Goal: Check status: Check status

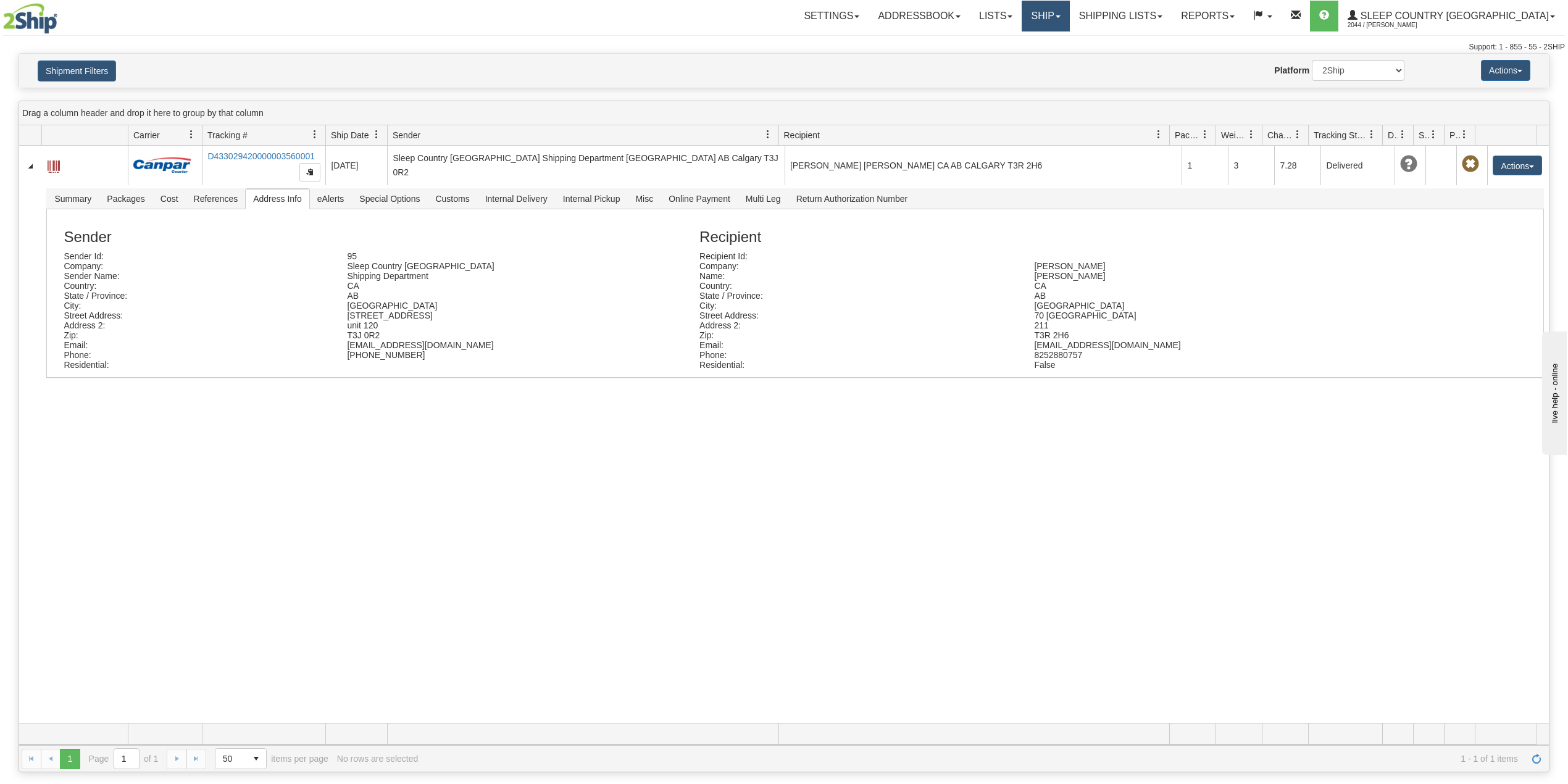
click at [1070, 19] on link "Ship" at bounding box center [1045, 16] width 48 height 31
click at [1057, 55] on span "OnHold / Order Queue" at bounding box center [1013, 59] width 87 height 10
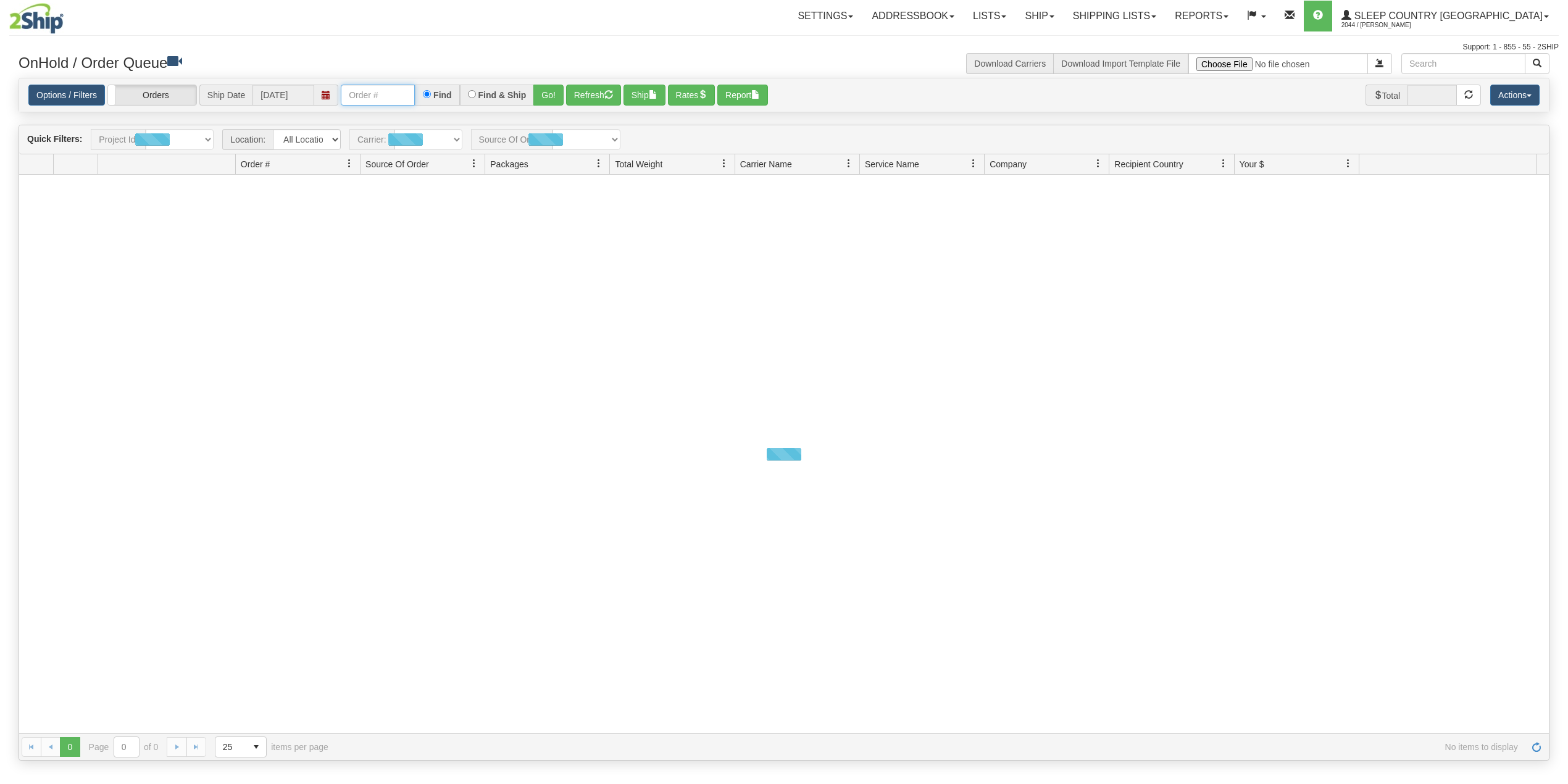
click at [357, 92] on input "text" at bounding box center [378, 95] width 74 height 21
paste input "9007I010075"
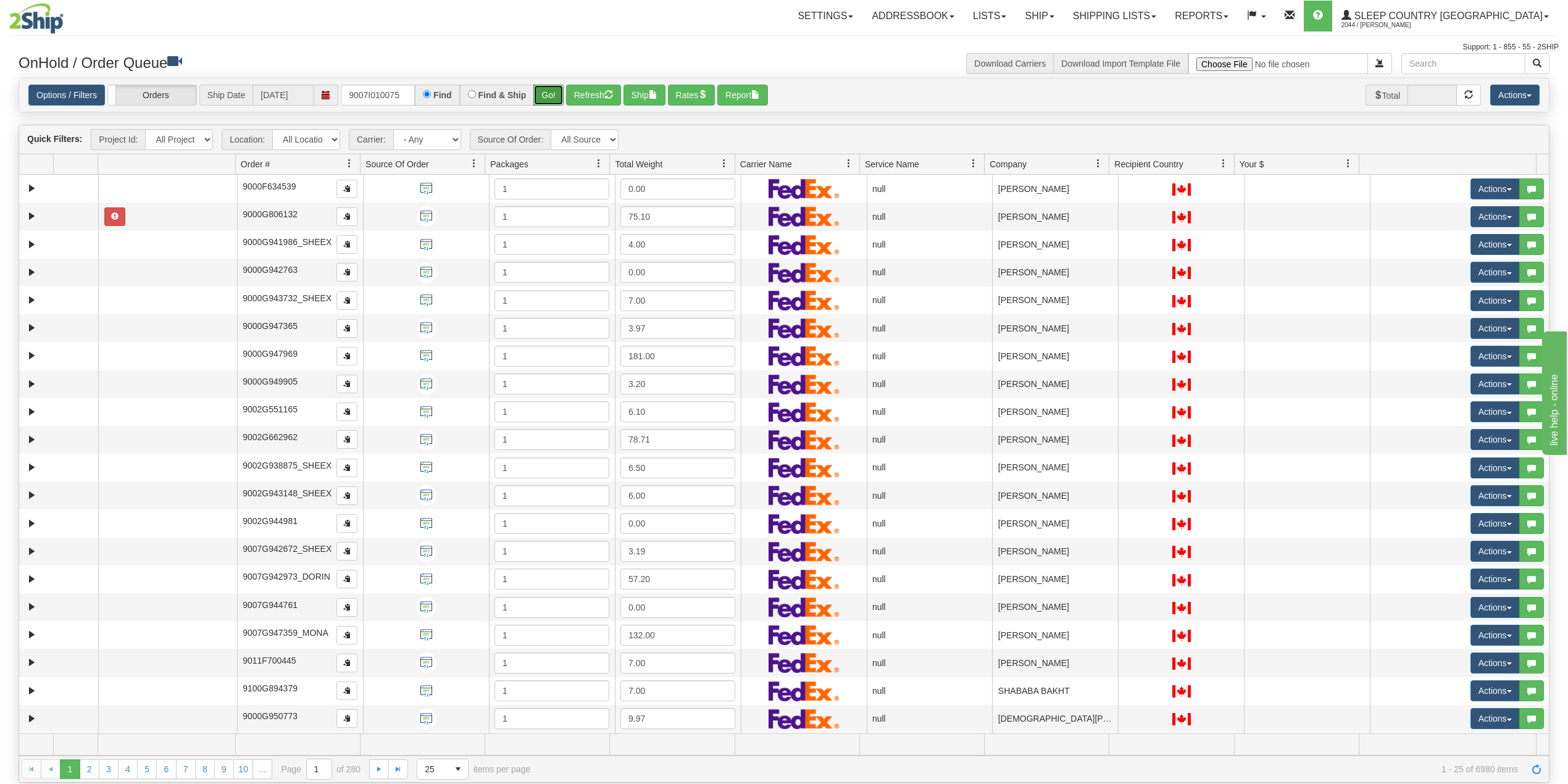
click at [546, 96] on button "Go!" at bounding box center [548, 95] width 30 height 21
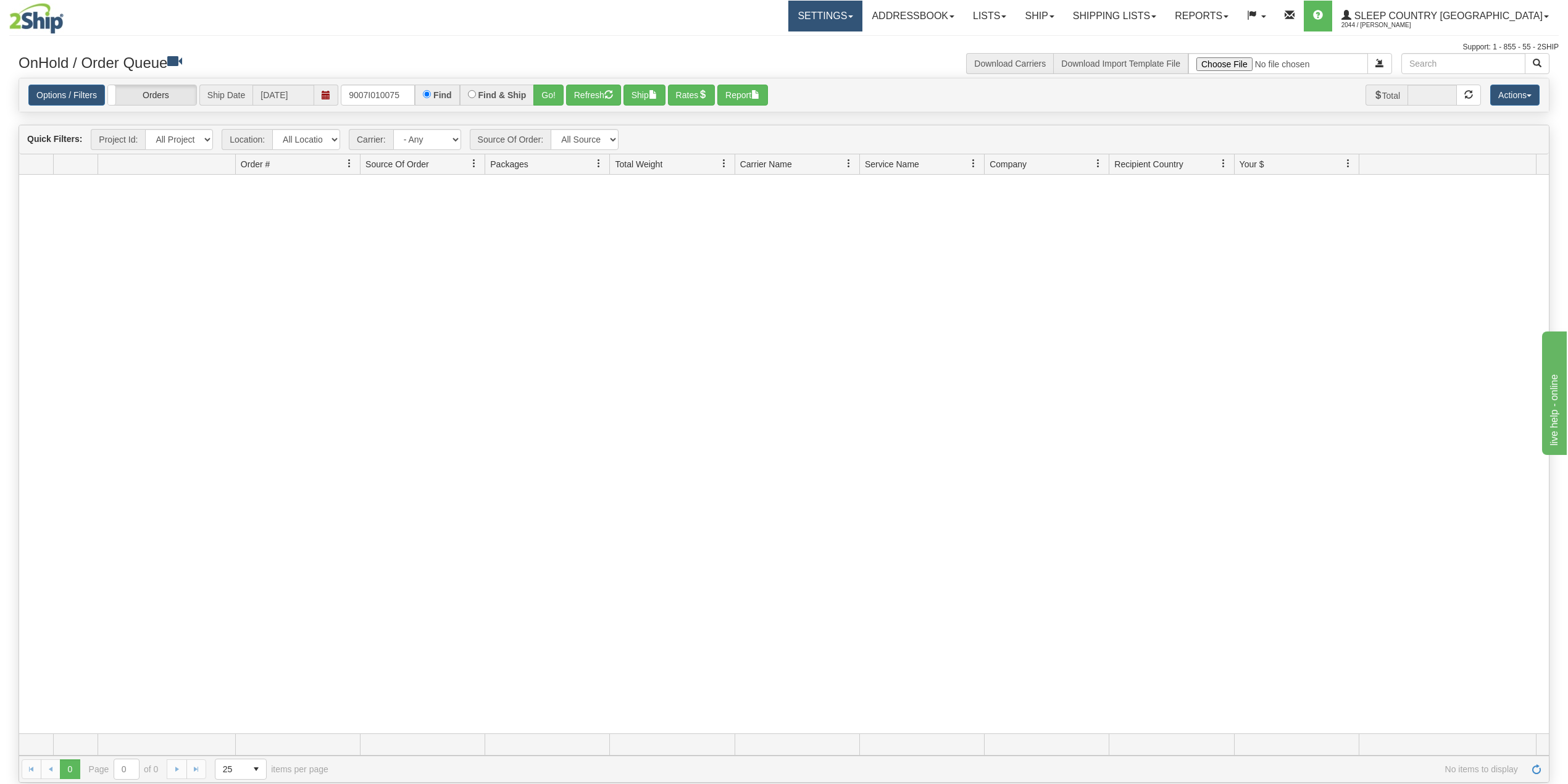
click at [860, 10] on link "Settings" at bounding box center [825, 16] width 74 height 31
click at [361, 97] on input "9007I010075" at bounding box center [378, 95] width 74 height 21
paste input "0I028427"
type input "9000I028427"
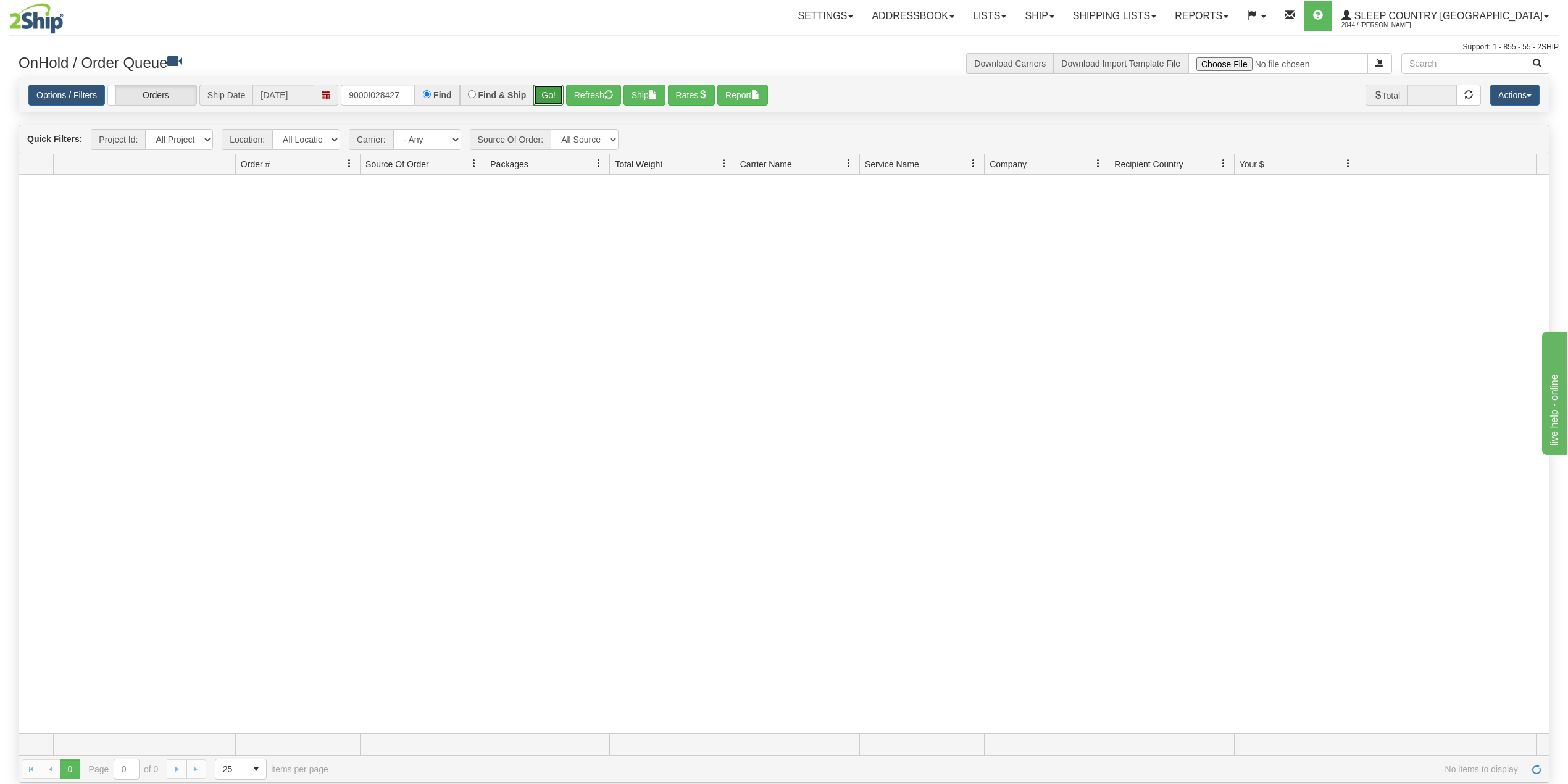
click at [553, 95] on button "Go!" at bounding box center [548, 95] width 30 height 21
click at [406, 95] on input "9000I028427" at bounding box center [378, 95] width 74 height 21
click at [1166, 12] on link "Shipping lists" at bounding box center [1115, 16] width 102 height 31
click at [1130, 43] on span "Current Shipments" at bounding box center [1093, 43] width 72 height 10
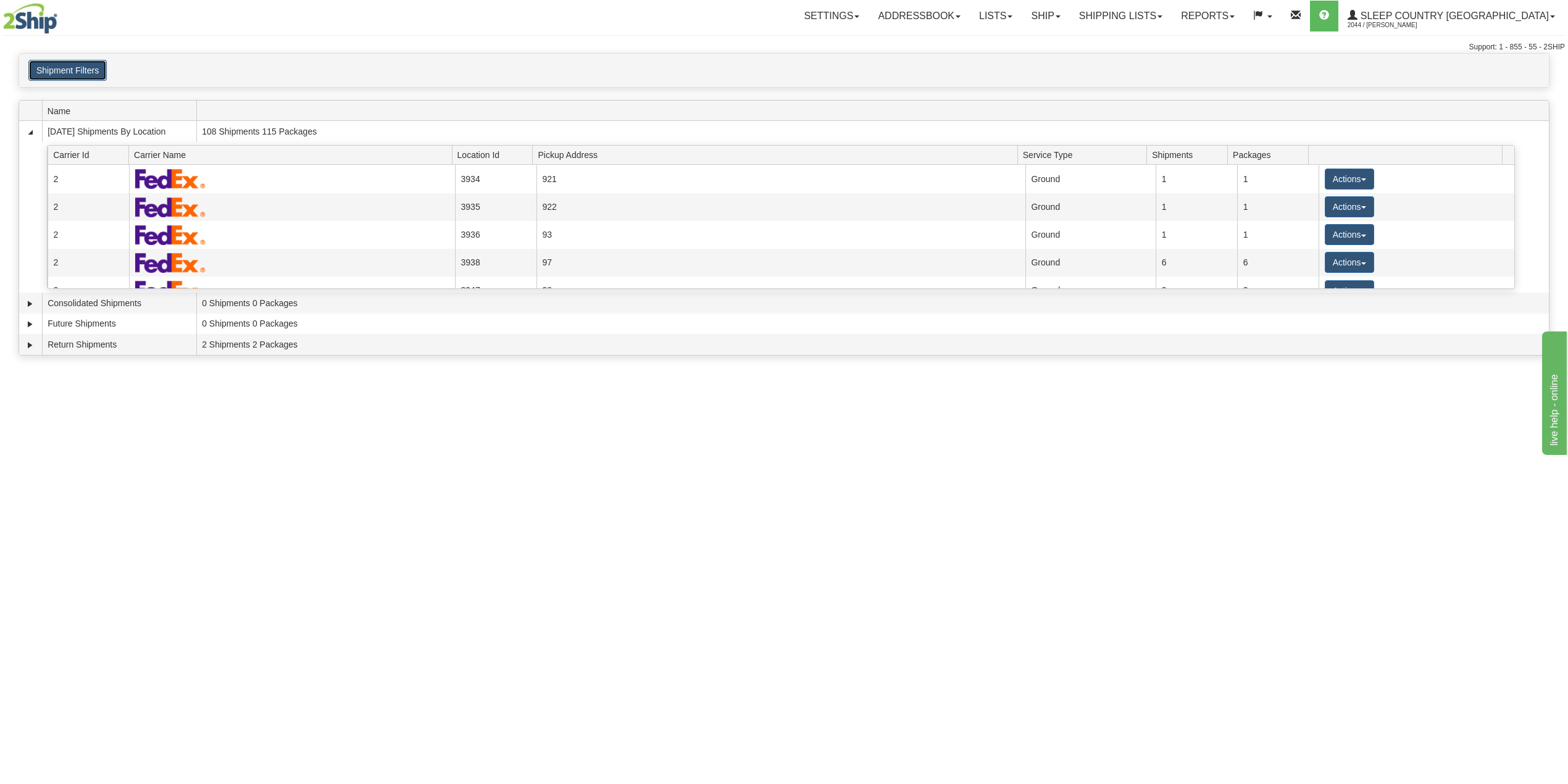
click at [84, 60] on button "Shipment Filters" at bounding box center [67, 70] width 79 height 21
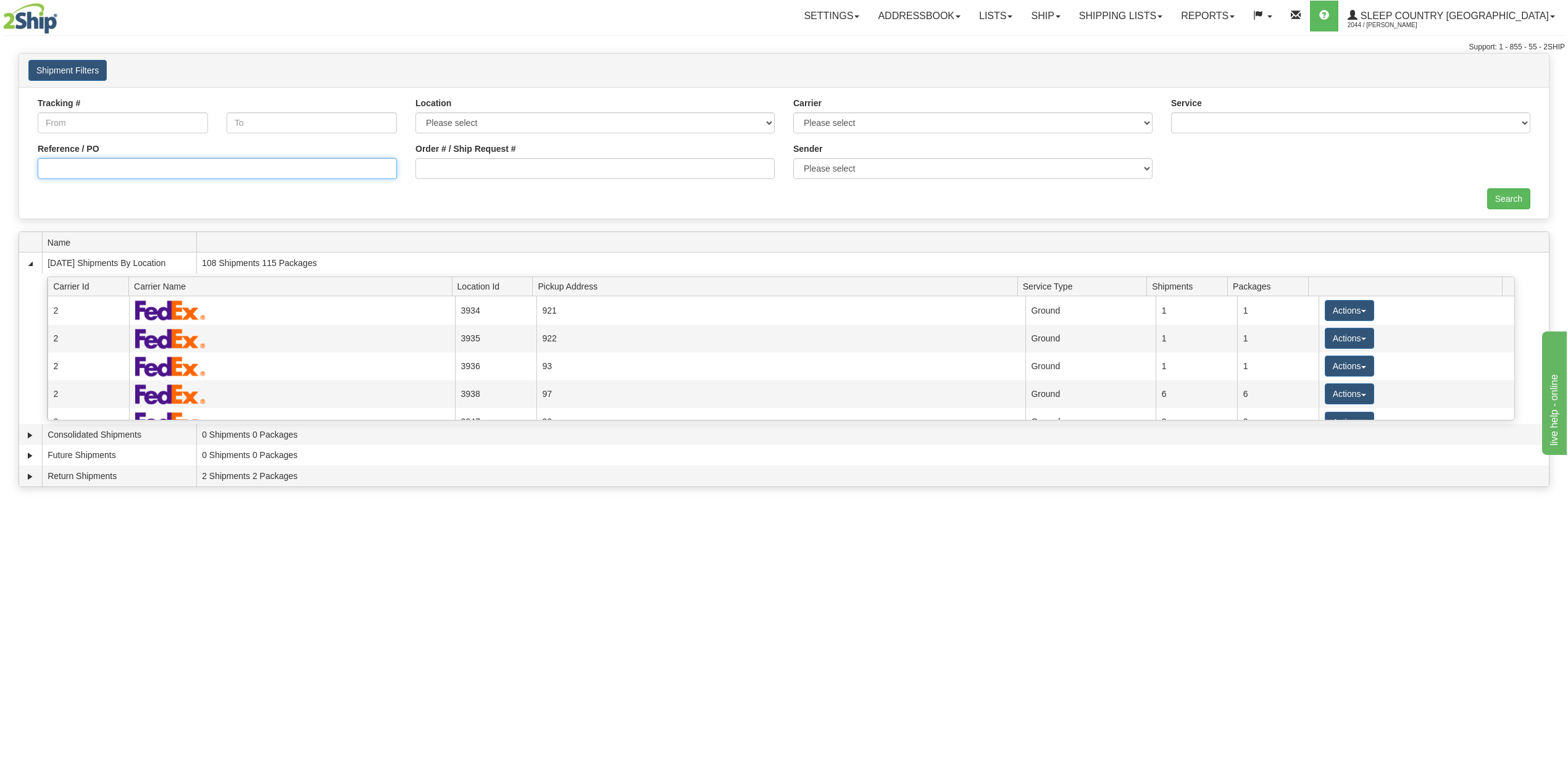
click at [125, 168] on input "Reference / PO" at bounding box center [216, 168] width 359 height 21
paste input "9000I028427"
type input "9000I028427"
click at [1510, 191] on input "Search" at bounding box center [1509, 198] width 43 height 21
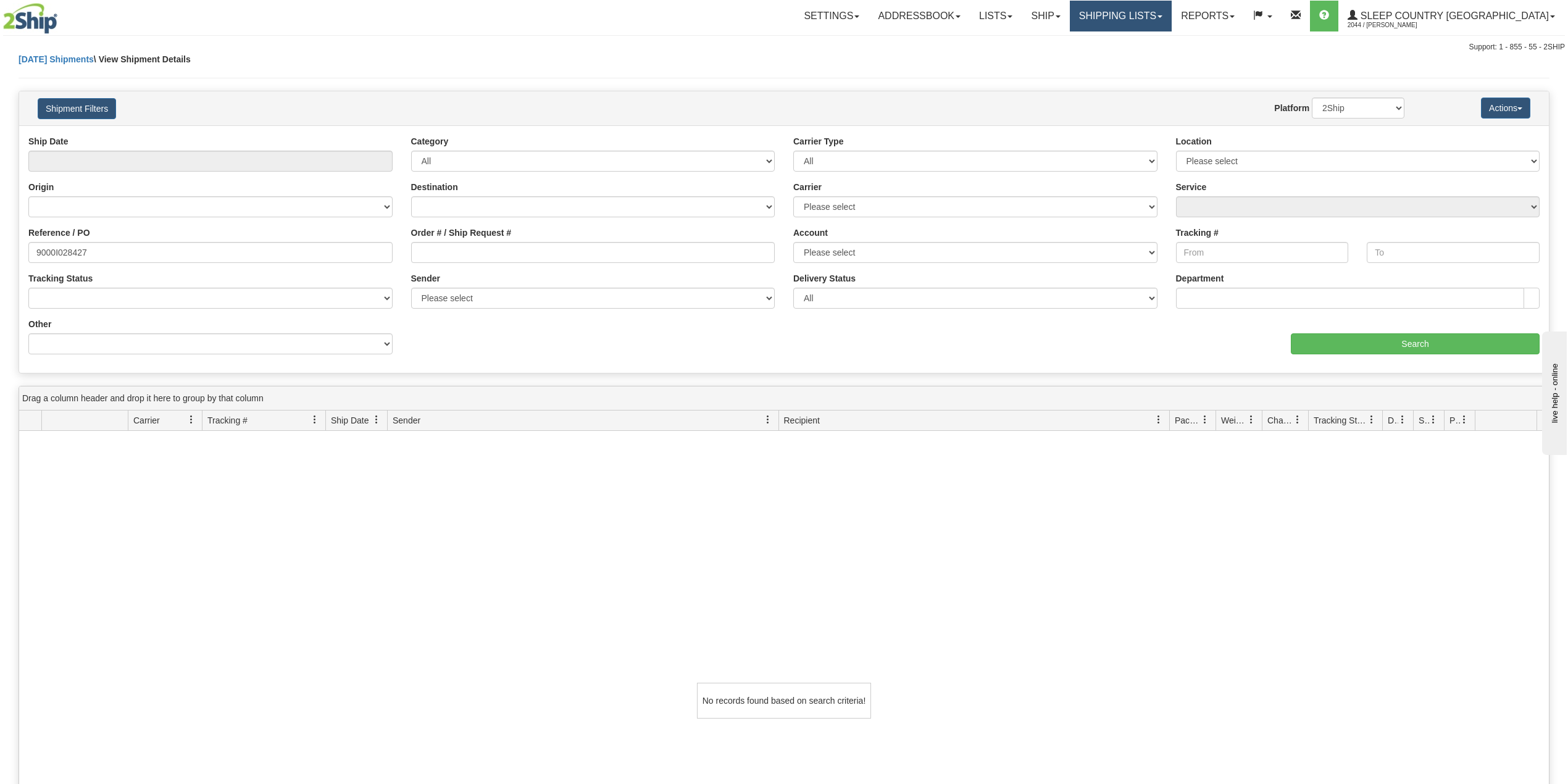
click at [1162, 22] on link "Shipping lists" at bounding box center [1122, 16] width 102 height 31
click at [1148, 62] on span "Search Shipment History" at bounding box center [1111, 59] width 96 height 10
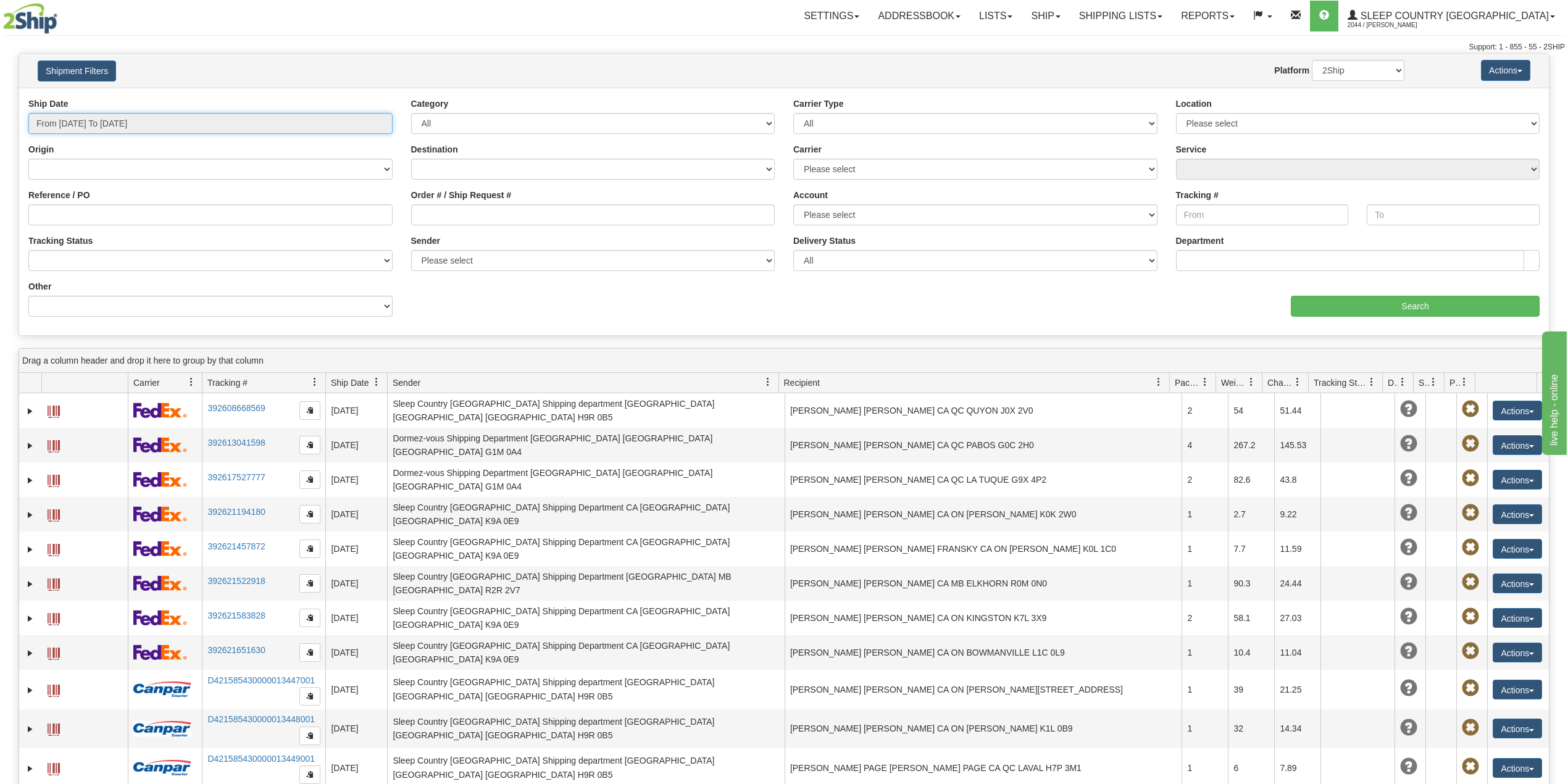
click at [160, 123] on input "From [DATE] To [DATE]" at bounding box center [211, 123] width 365 height 21
click at [76, 214] on li "Last 30 Days" at bounding box center [83, 212] width 99 height 17
type input "From 07/30/2025 To 08/28/2025"
click at [79, 215] on input "Reference / PO" at bounding box center [211, 215] width 365 height 21
paste input "9000I028427"
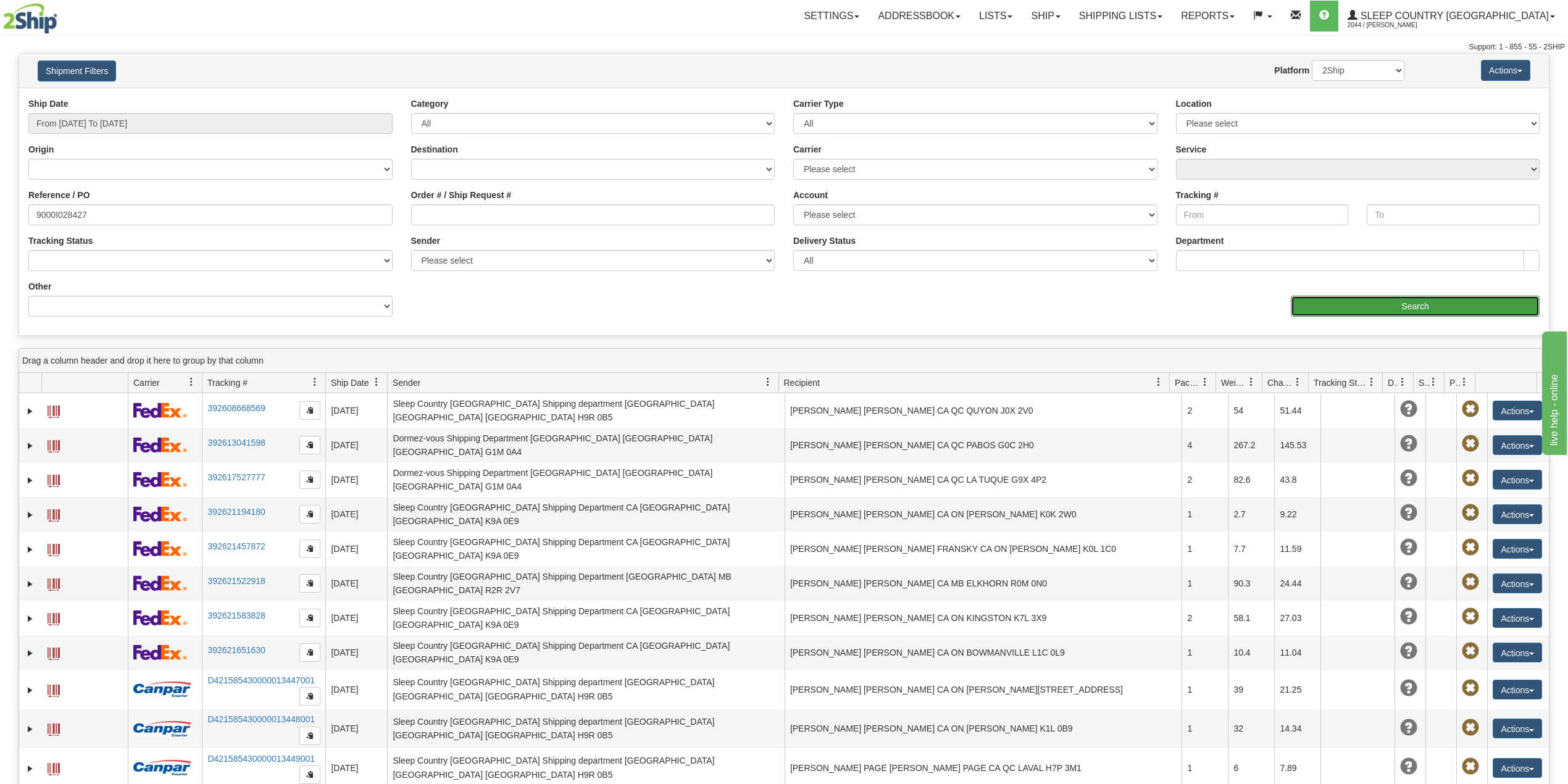
click at [1363, 299] on input "Search" at bounding box center [1415, 306] width 249 height 21
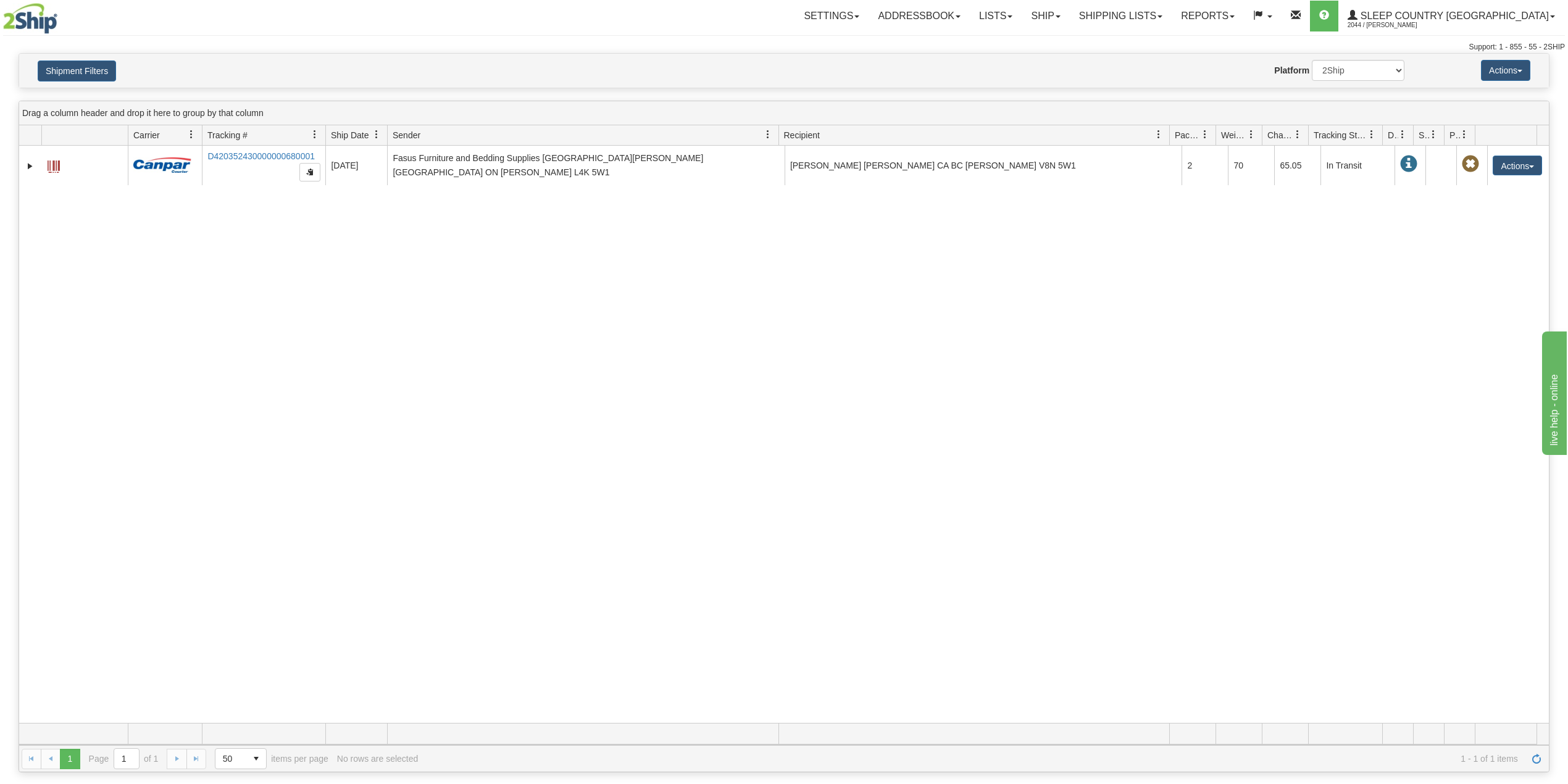
click at [352, 290] on div "31522703 2044 D420352430000000680001 08/26/2025 08/25/2025 03:13:51 PM Fasus Fu…" at bounding box center [784, 434] width 1530 height 577
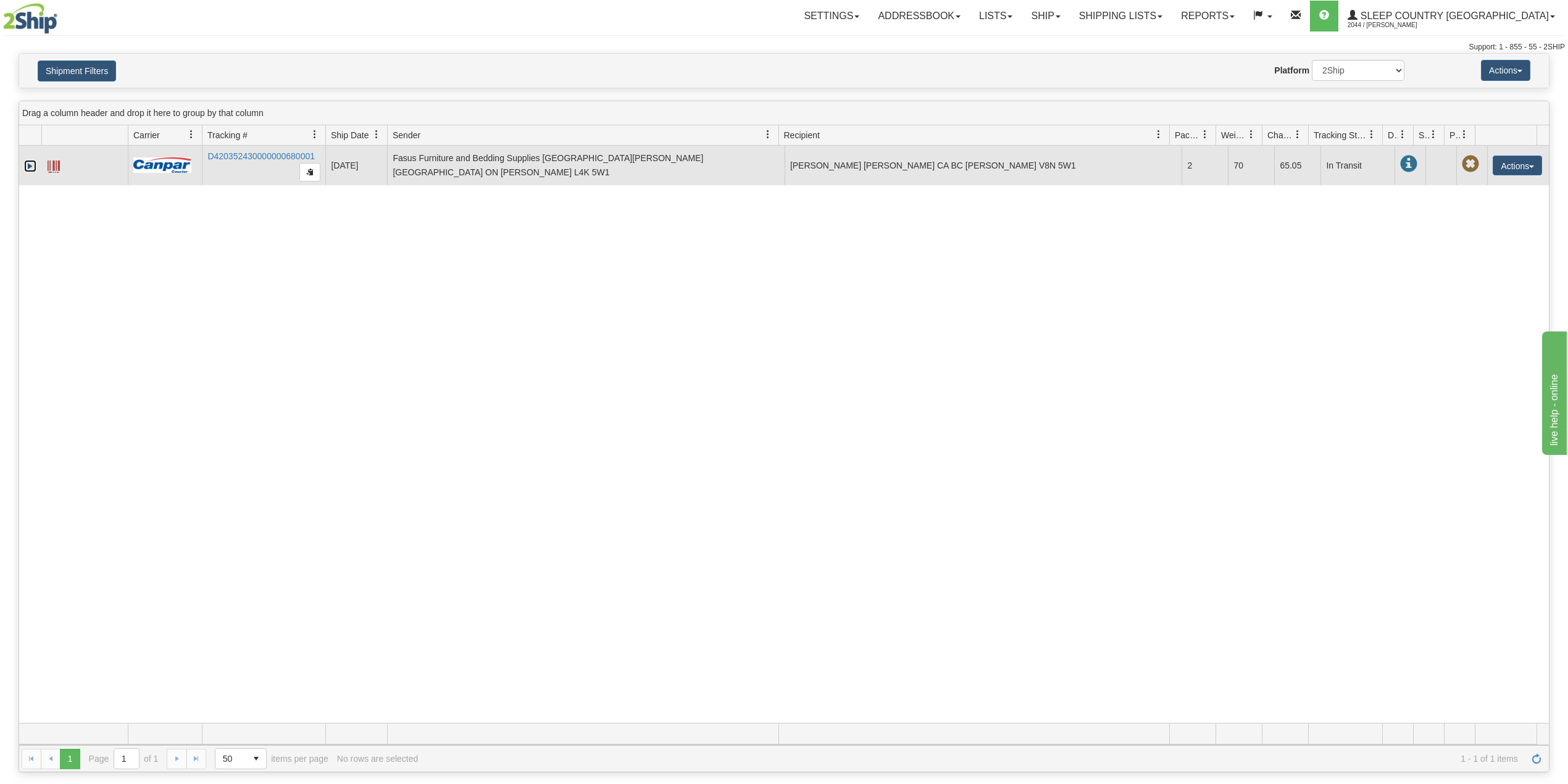
click at [28, 166] on link "Expand" at bounding box center [30, 165] width 12 height 12
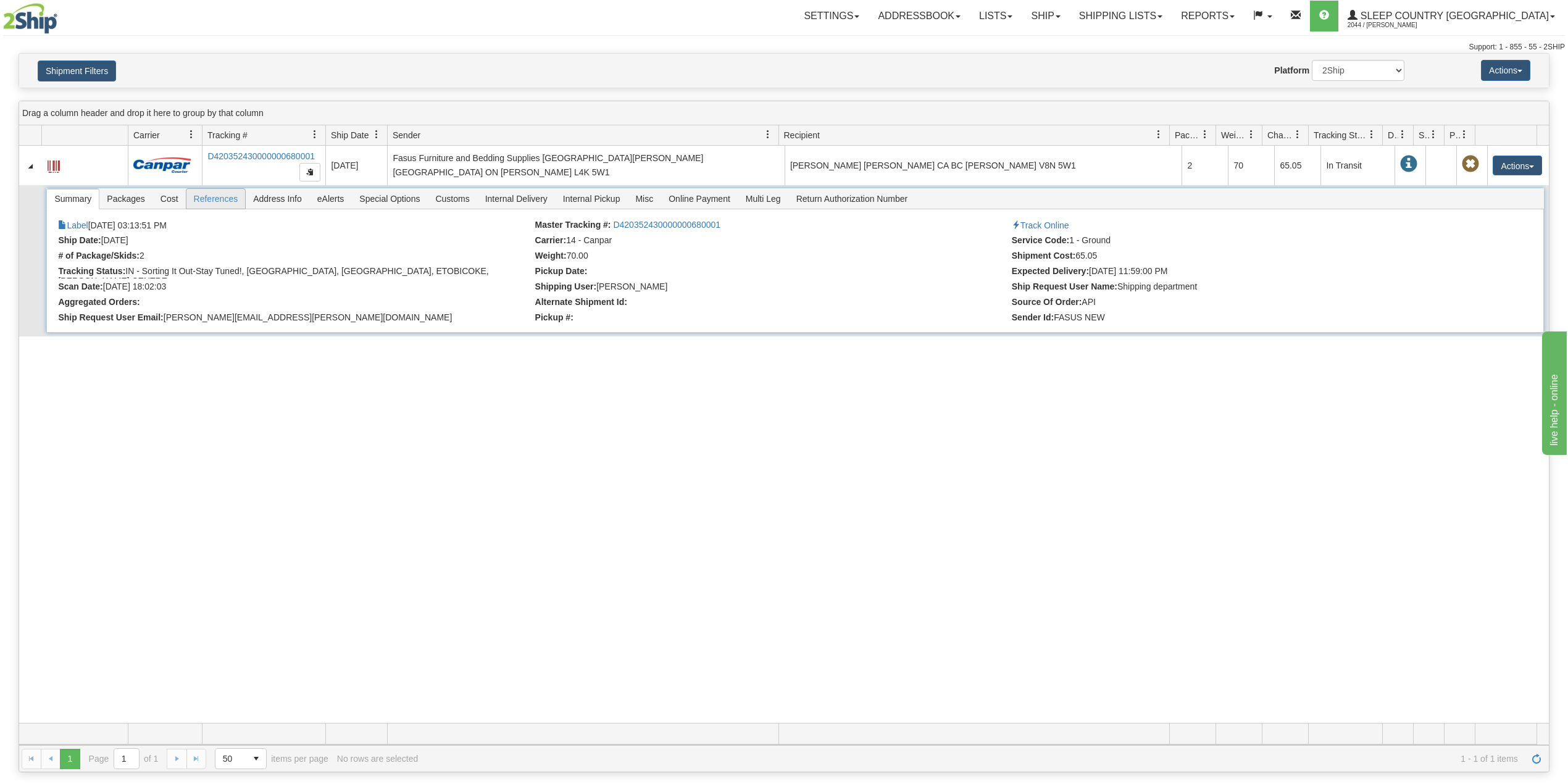
click at [226, 202] on span "References" at bounding box center [216, 198] width 59 height 19
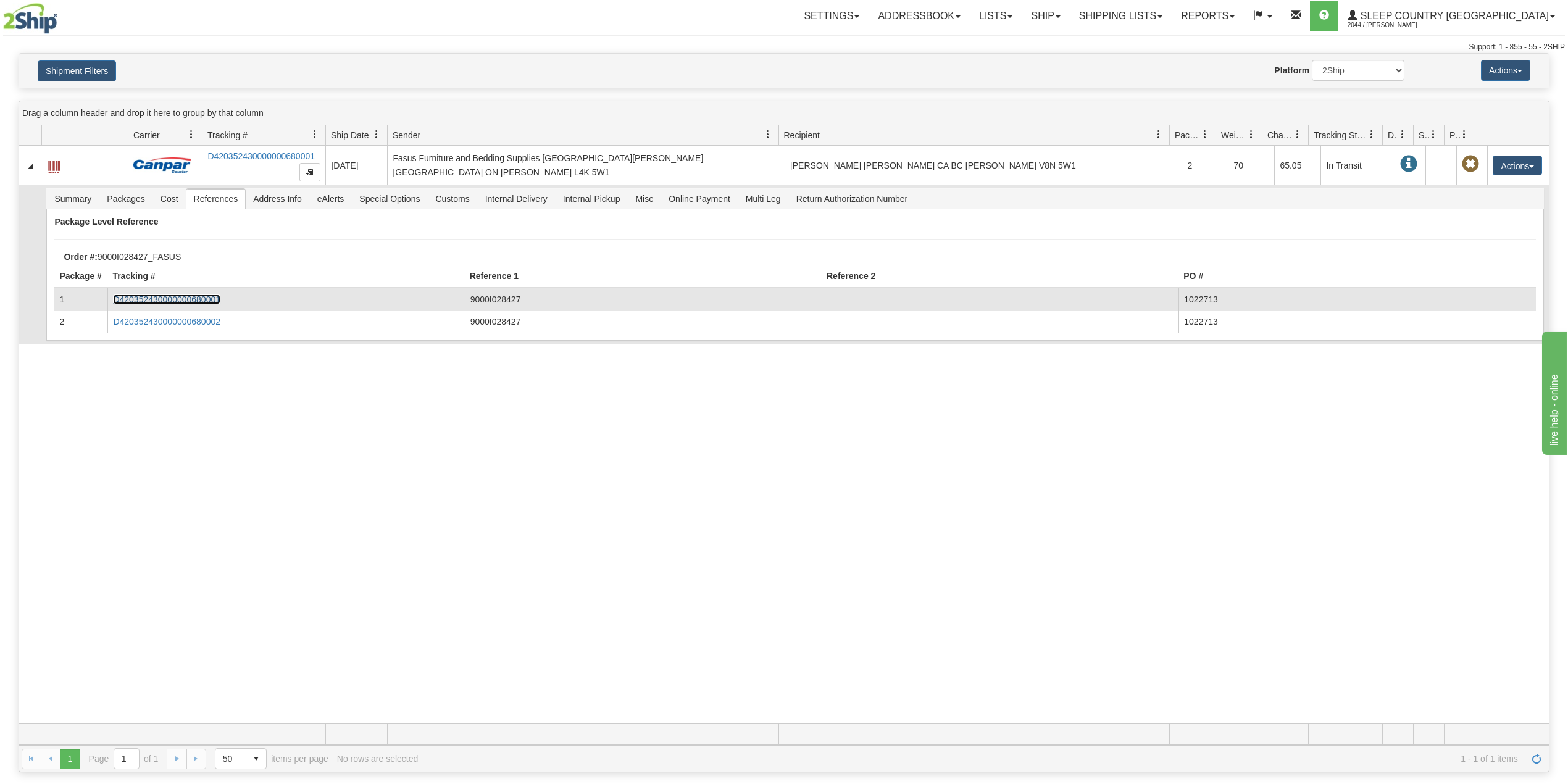
click at [203, 302] on link "D420352430000000680001" at bounding box center [166, 299] width 108 height 10
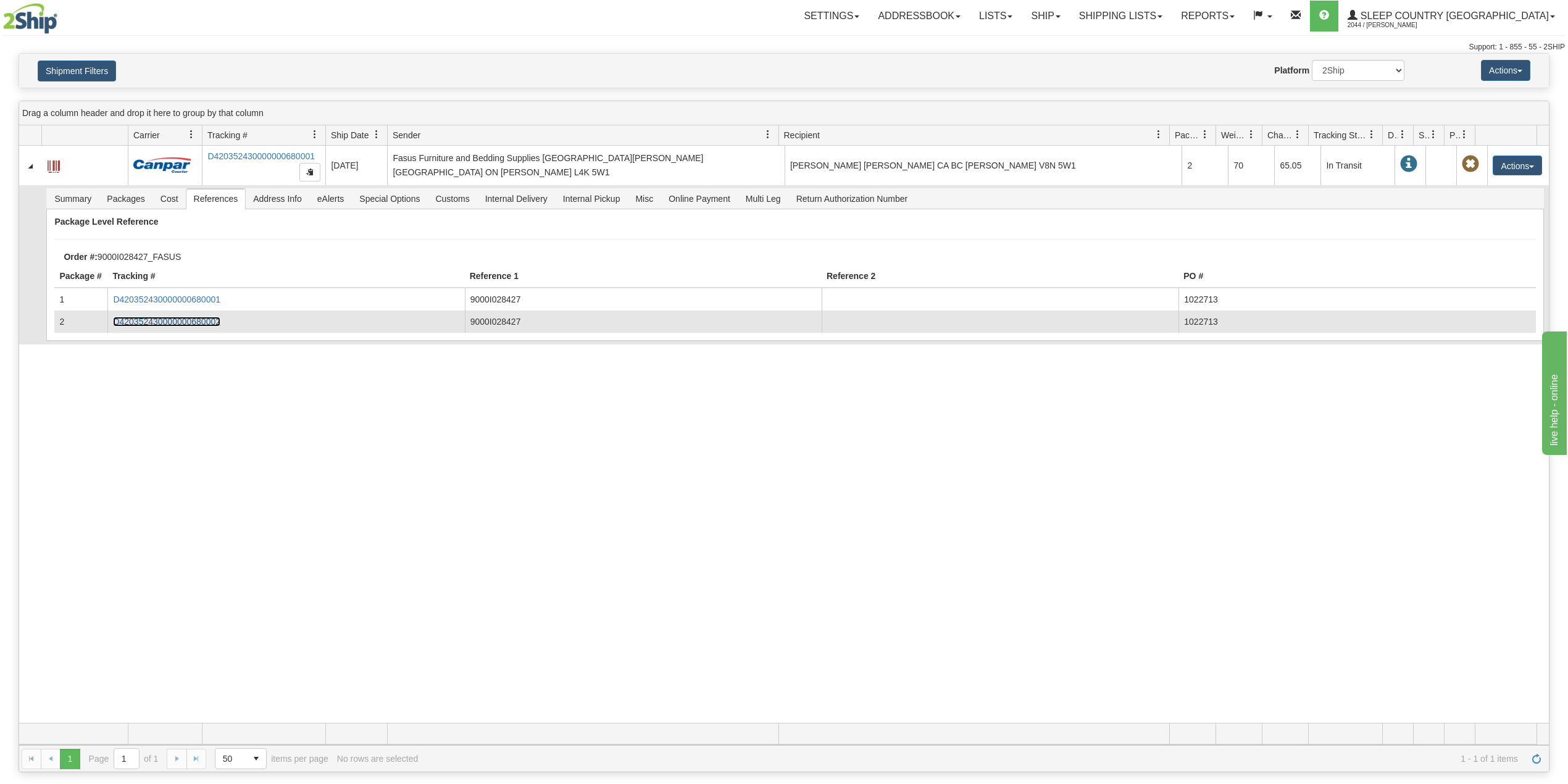
click at [199, 322] on link "D420352430000000680002" at bounding box center [166, 322] width 108 height 10
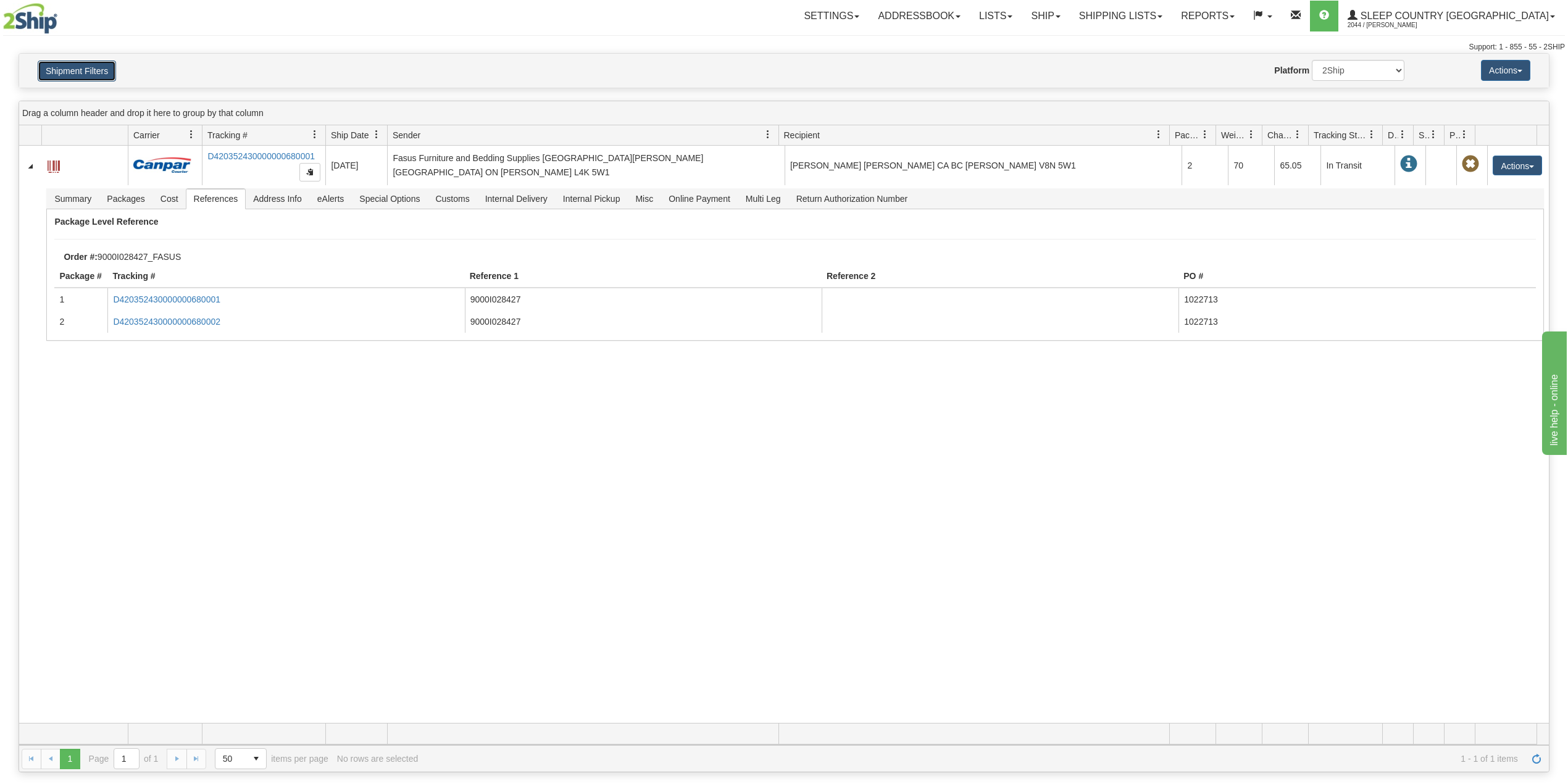
click at [112, 70] on button "Shipment Filters" at bounding box center [76, 71] width 79 height 21
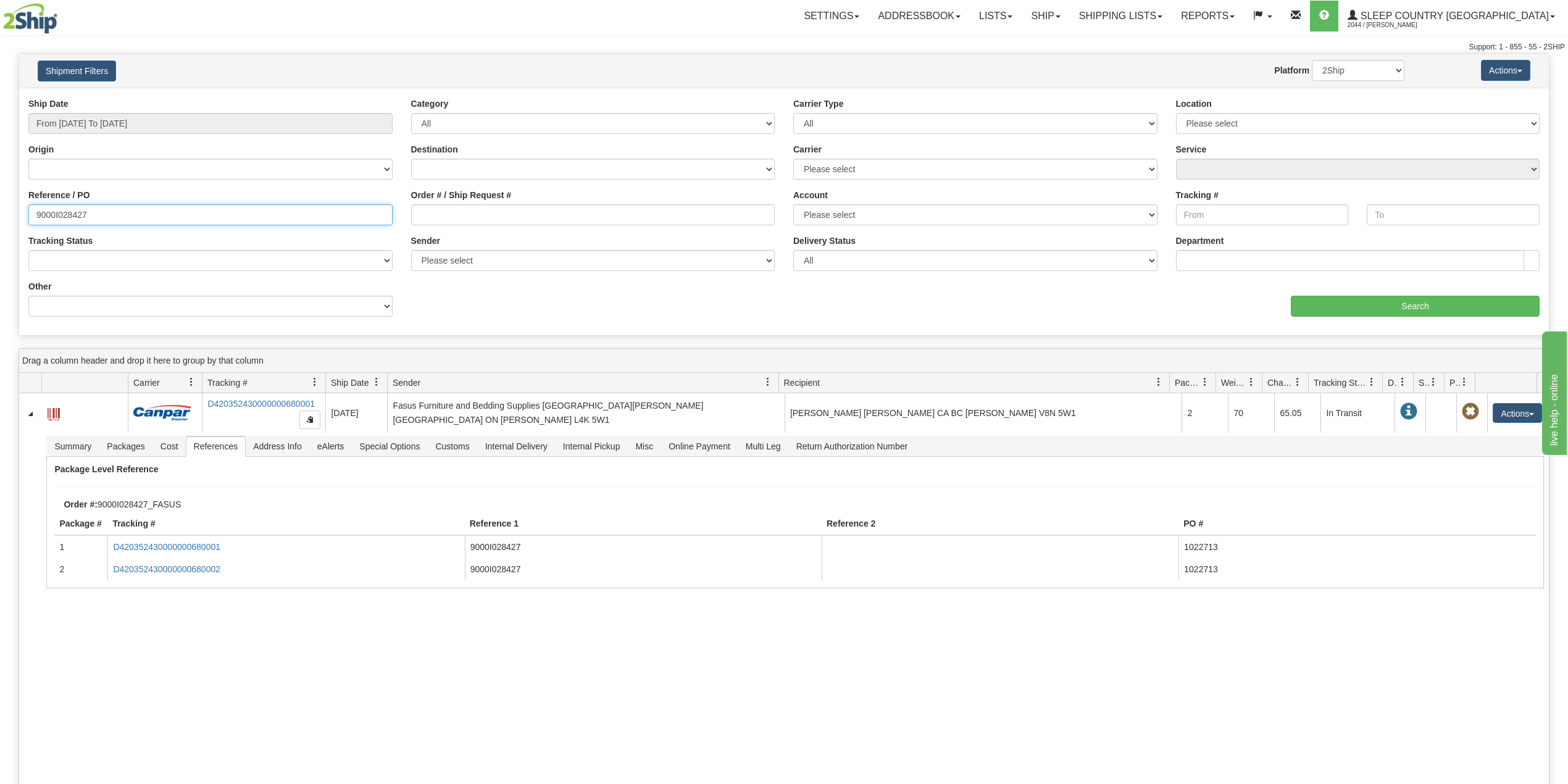
click at [68, 218] on input "9000I028427" at bounding box center [211, 215] width 365 height 21
paste input "1053194"
type input "1053194"
click at [1395, 315] on div "Ship Date From 07/30/2025 To 08/28/2025 Category All Inbound Outbound Carrier T…" at bounding box center [784, 211] width 1530 height 228
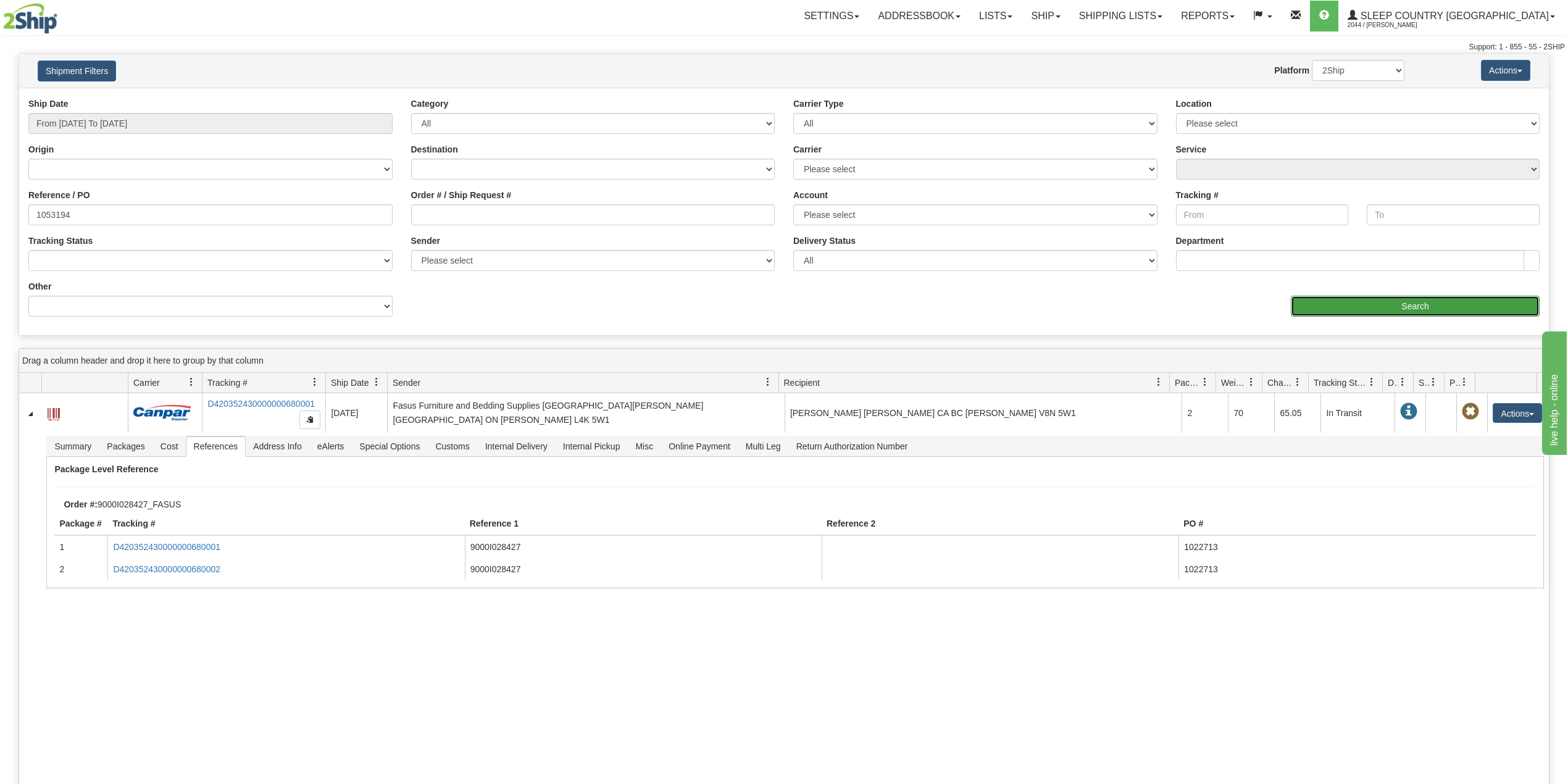
click at [1395, 309] on input "Search" at bounding box center [1415, 306] width 249 height 21
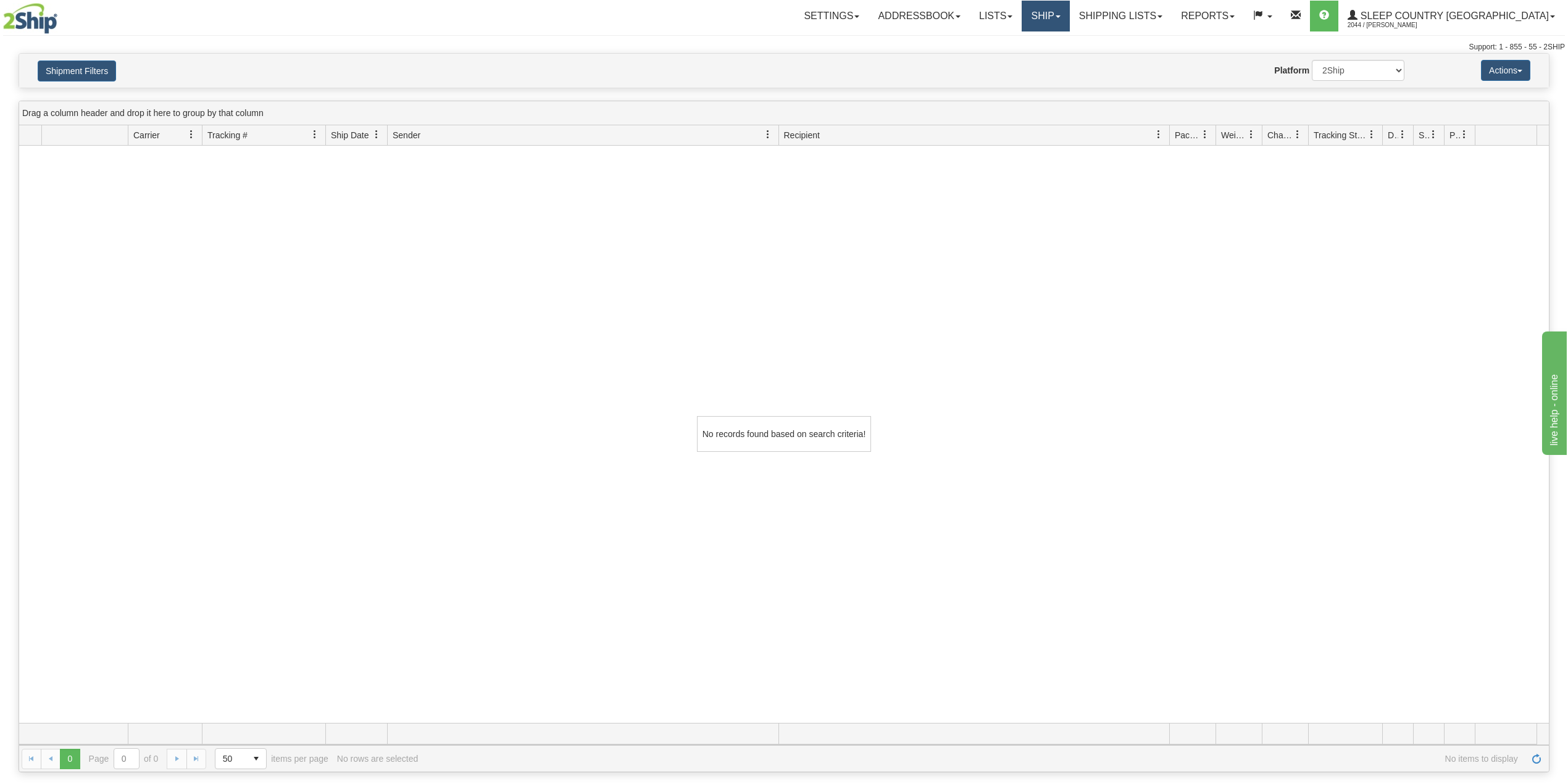
drag, startPoint x: 1106, startPoint y: 13, endPoint x: 1104, endPoint y: 36, distance: 23.1
click at [1070, 15] on link "Ship" at bounding box center [1045, 16] width 48 height 31
click at [1057, 57] on span "OnHold / Order Queue" at bounding box center [1013, 59] width 87 height 10
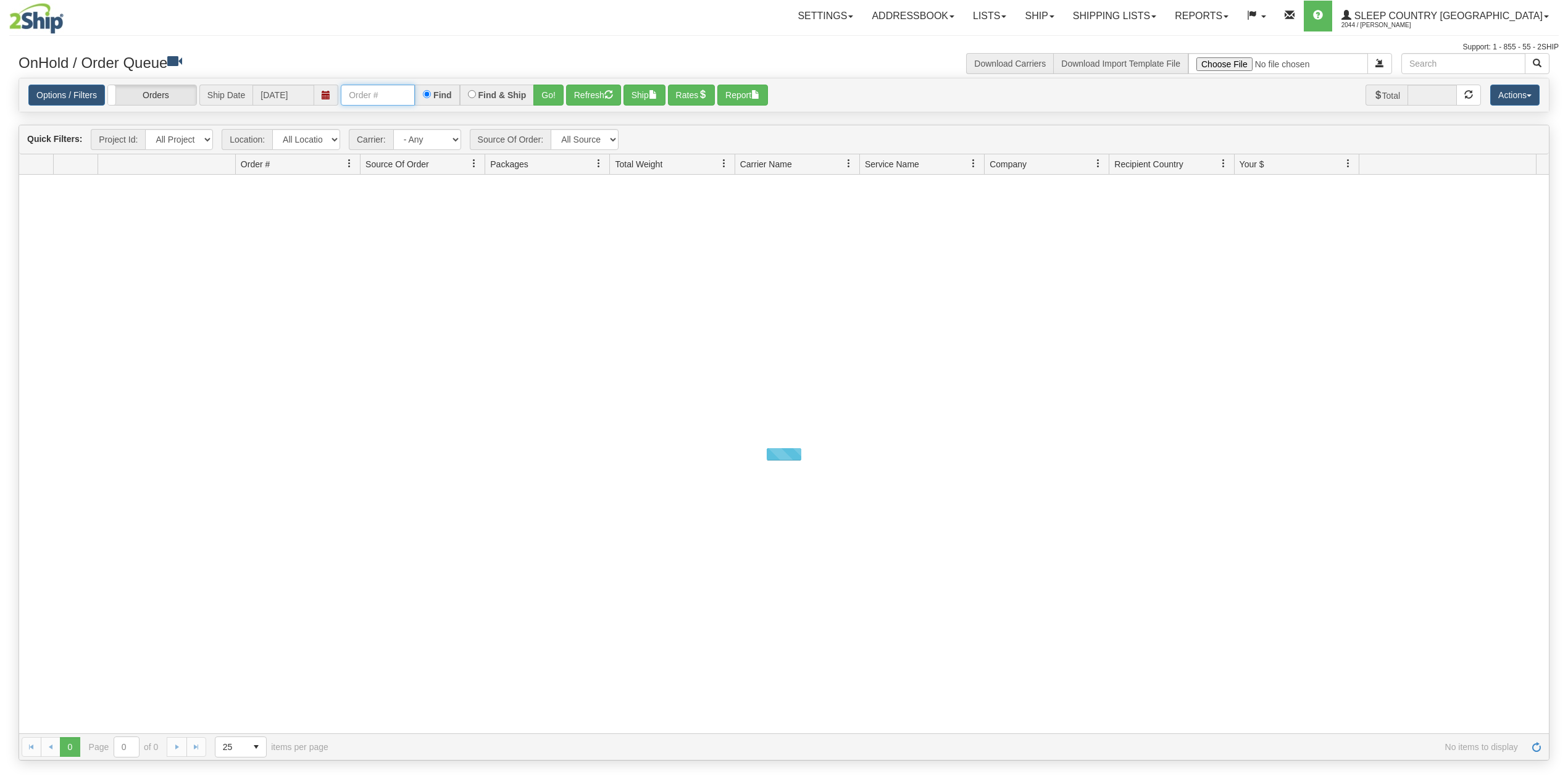
drag, startPoint x: 365, startPoint y: 92, endPoint x: 374, endPoint y: 104, distance: 15.0
click at [365, 92] on input "text" at bounding box center [378, 95] width 74 height 21
paste input "1053194"
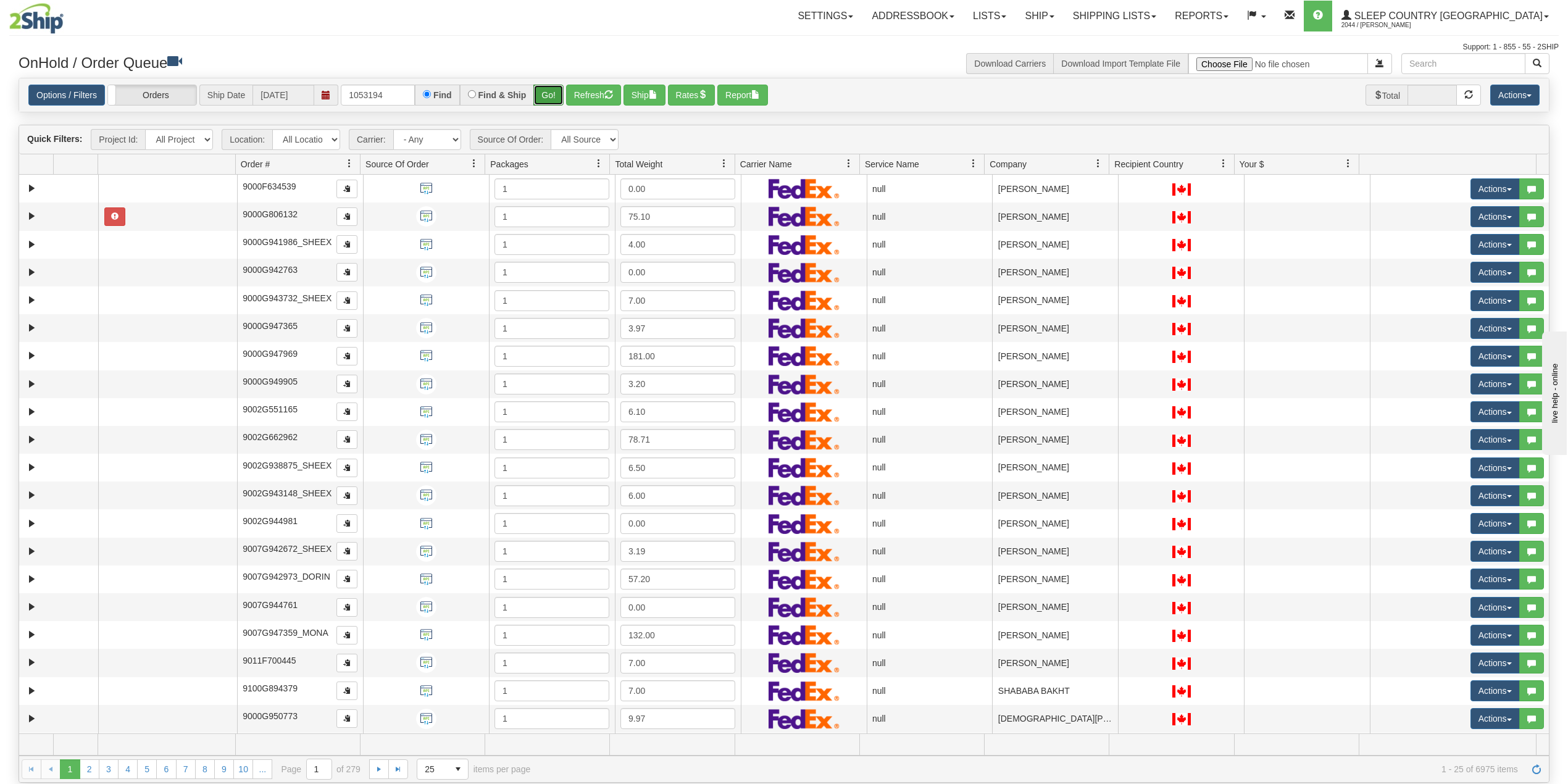
click at [557, 87] on button "Go!" at bounding box center [548, 95] width 30 height 21
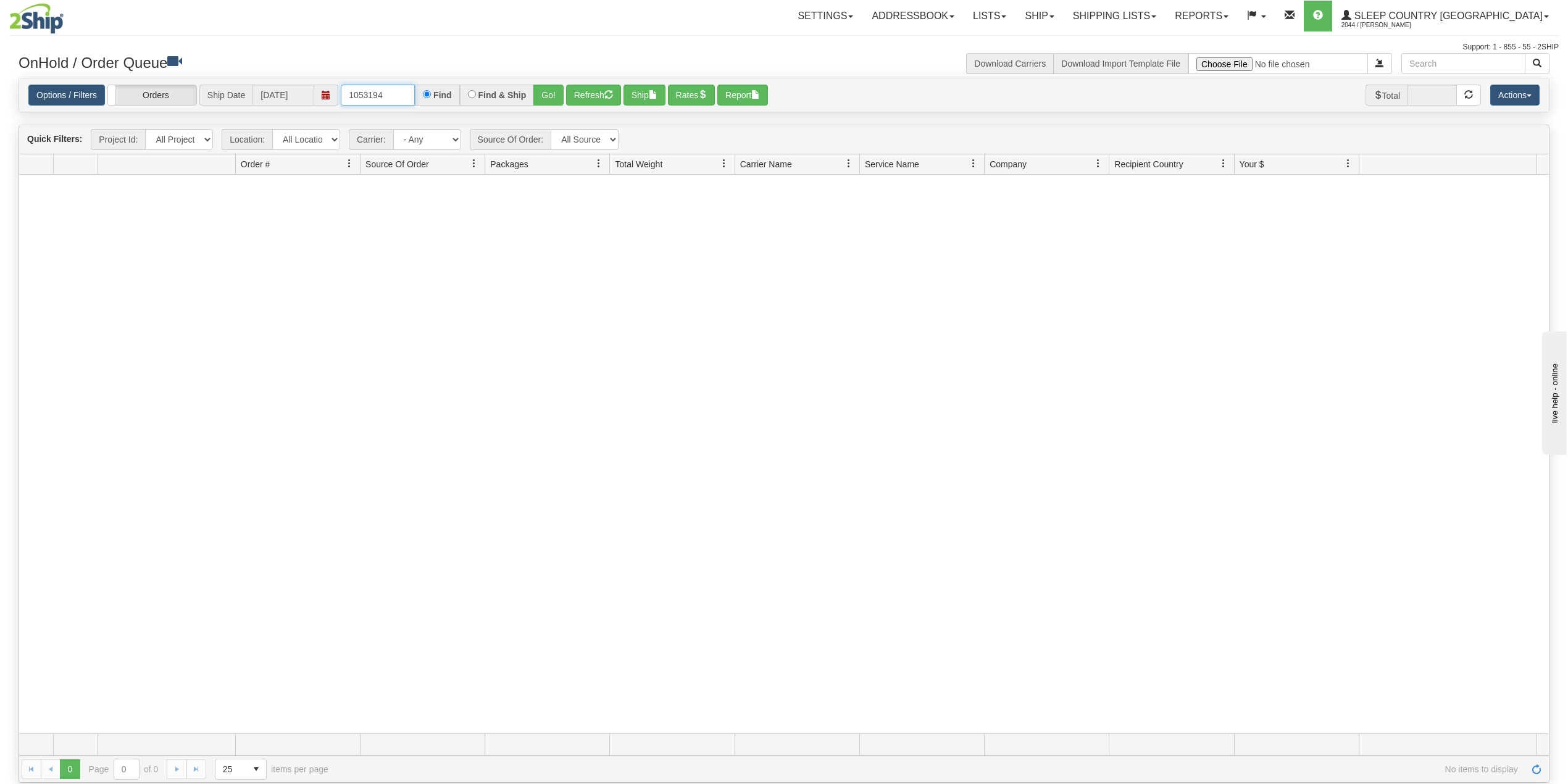
drag, startPoint x: 389, startPoint y: 87, endPoint x: 380, endPoint y: 92, distance: 10.3
click at [389, 87] on input "1053194" at bounding box center [378, 95] width 74 height 21
click at [375, 92] on input "1053194" at bounding box center [378, 95] width 74 height 21
paste input "9000I024903"
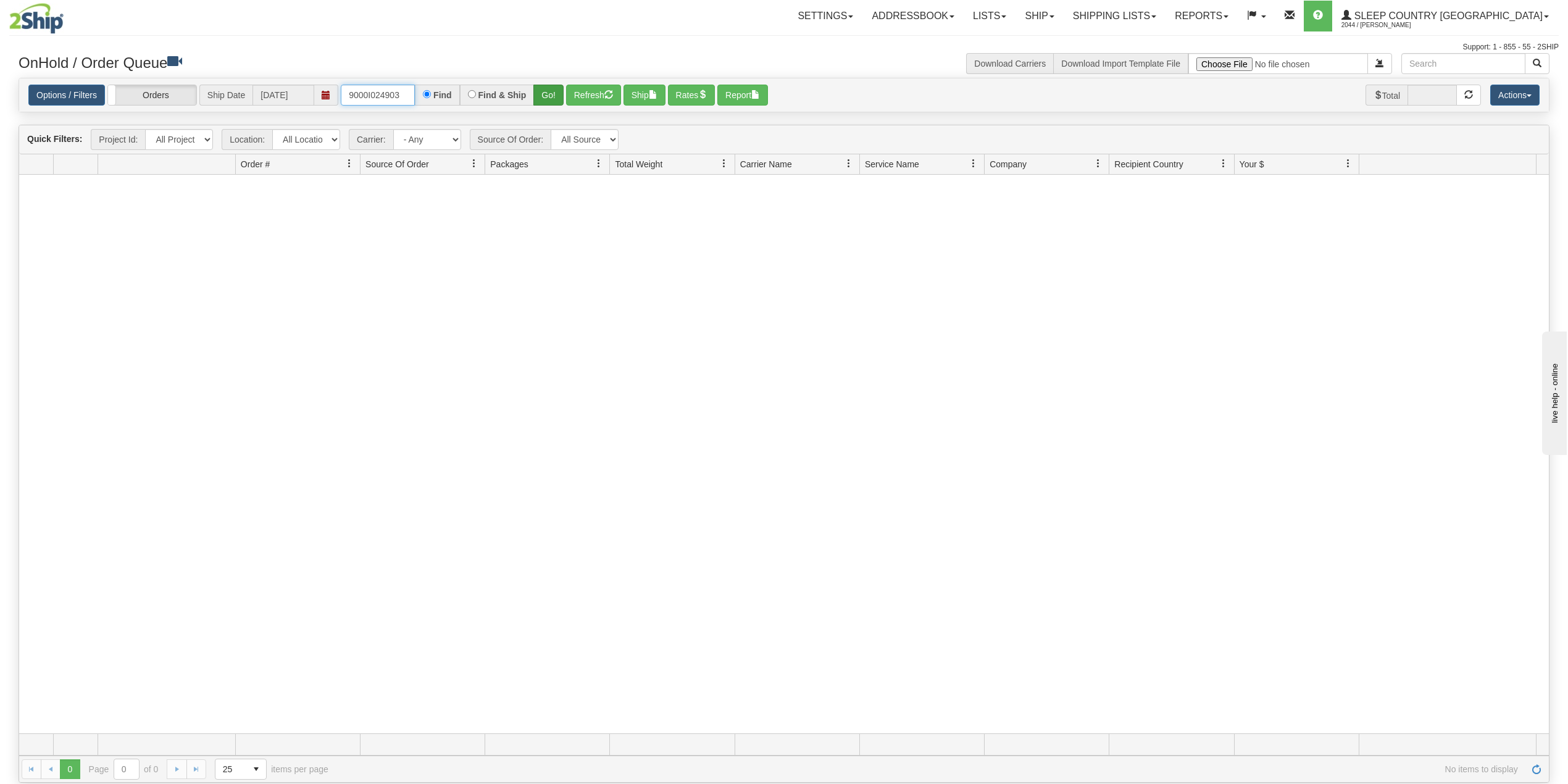
type input "9000I024903"
click at [553, 96] on button "Go!" at bounding box center [548, 95] width 30 height 21
click at [1142, 19] on link "Shipping lists" at bounding box center [1115, 16] width 102 height 31
click at [1147, 64] on link "Search Shipment History" at bounding box center [1104, 59] width 121 height 16
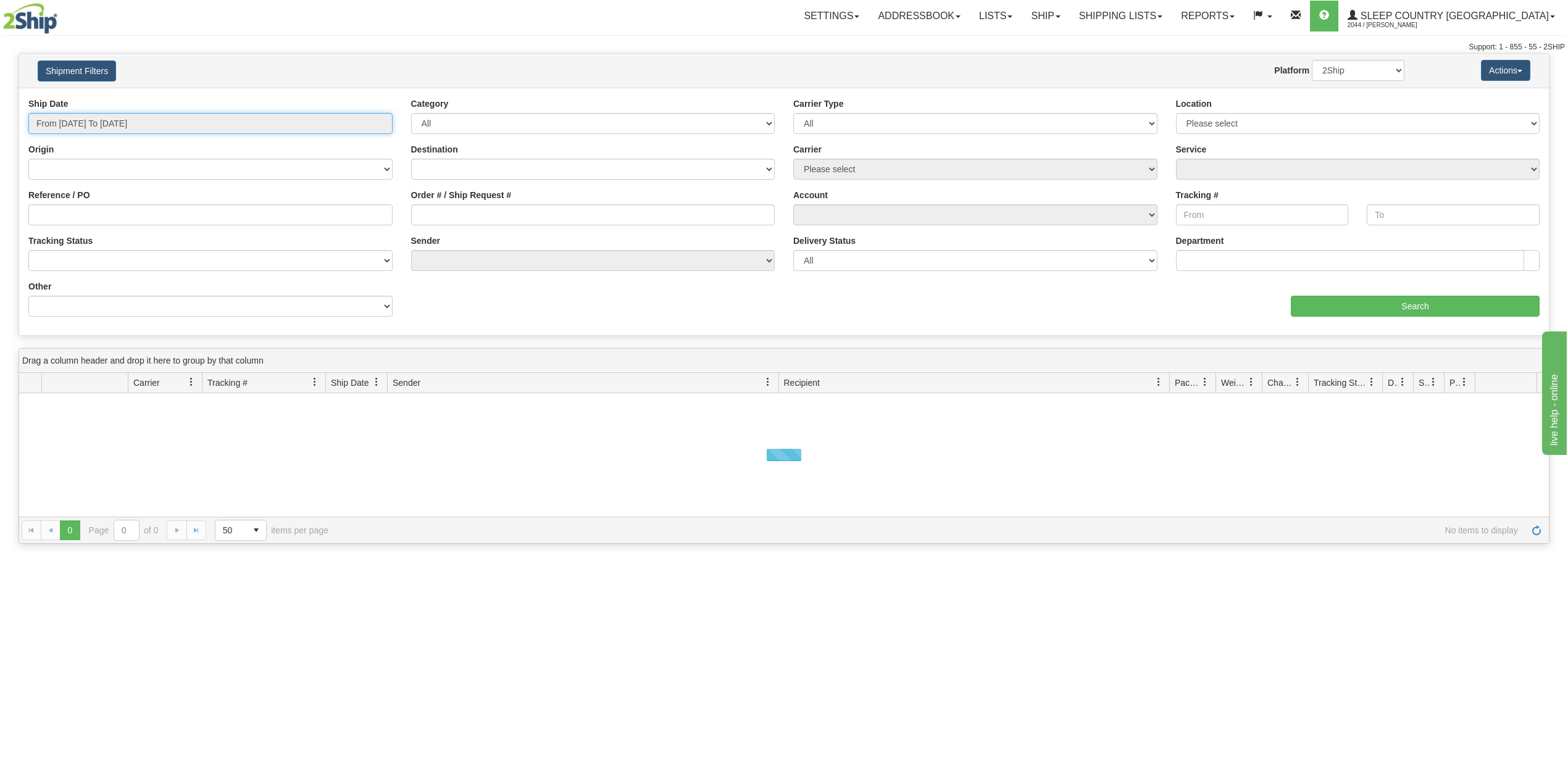
click at [131, 130] on input "From 08/27/2025 To 08/28/2025" at bounding box center [211, 123] width 365 height 21
click at [92, 208] on li "Last 30 Days" at bounding box center [83, 212] width 99 height 17
type input "From 07/30/2025 To 08/28/2025"
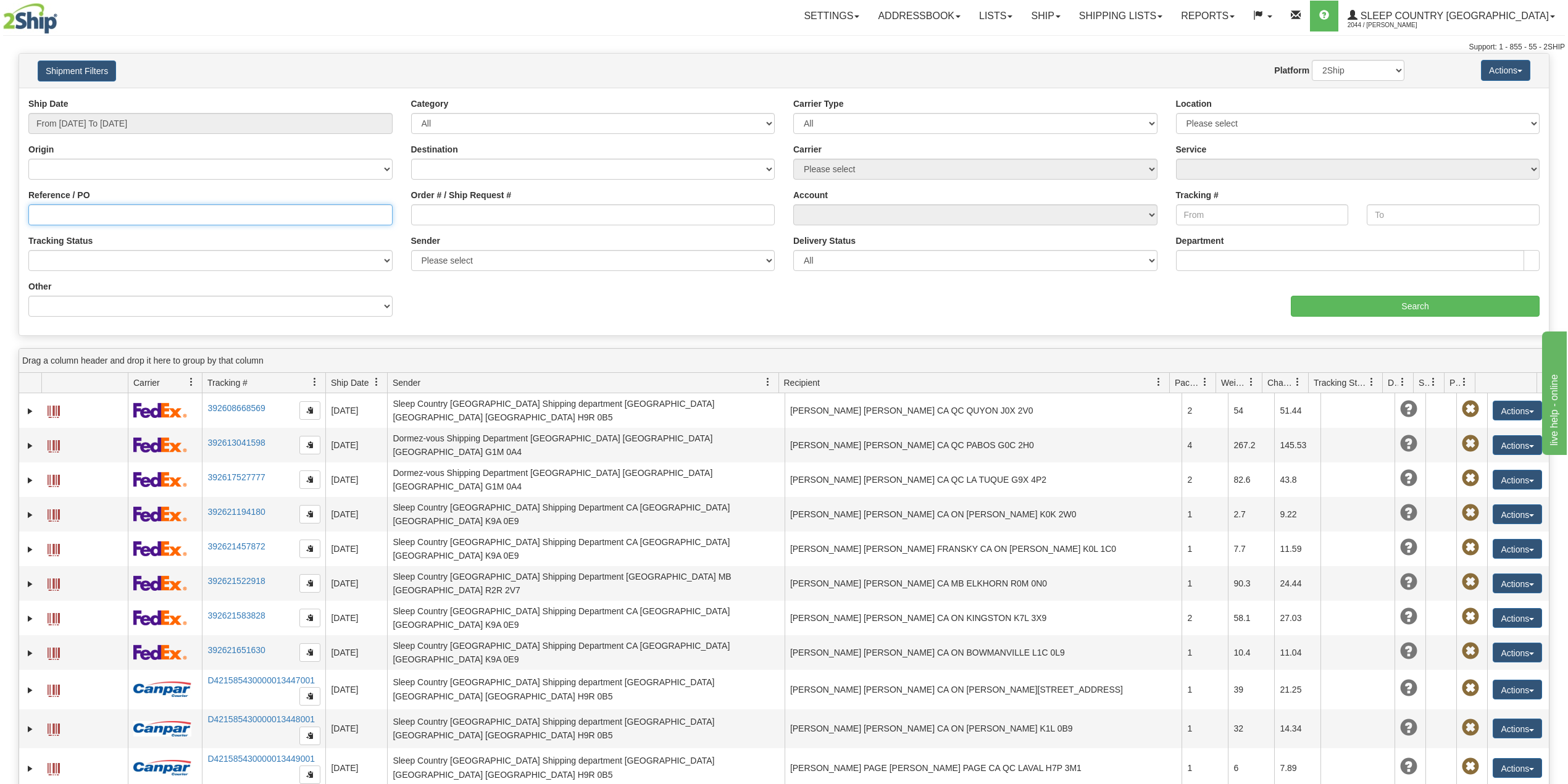
click at [127, 215] on input "Reference / PO" at bounding box center [211, 215] width 365 height 21
paste input "9000I024903"
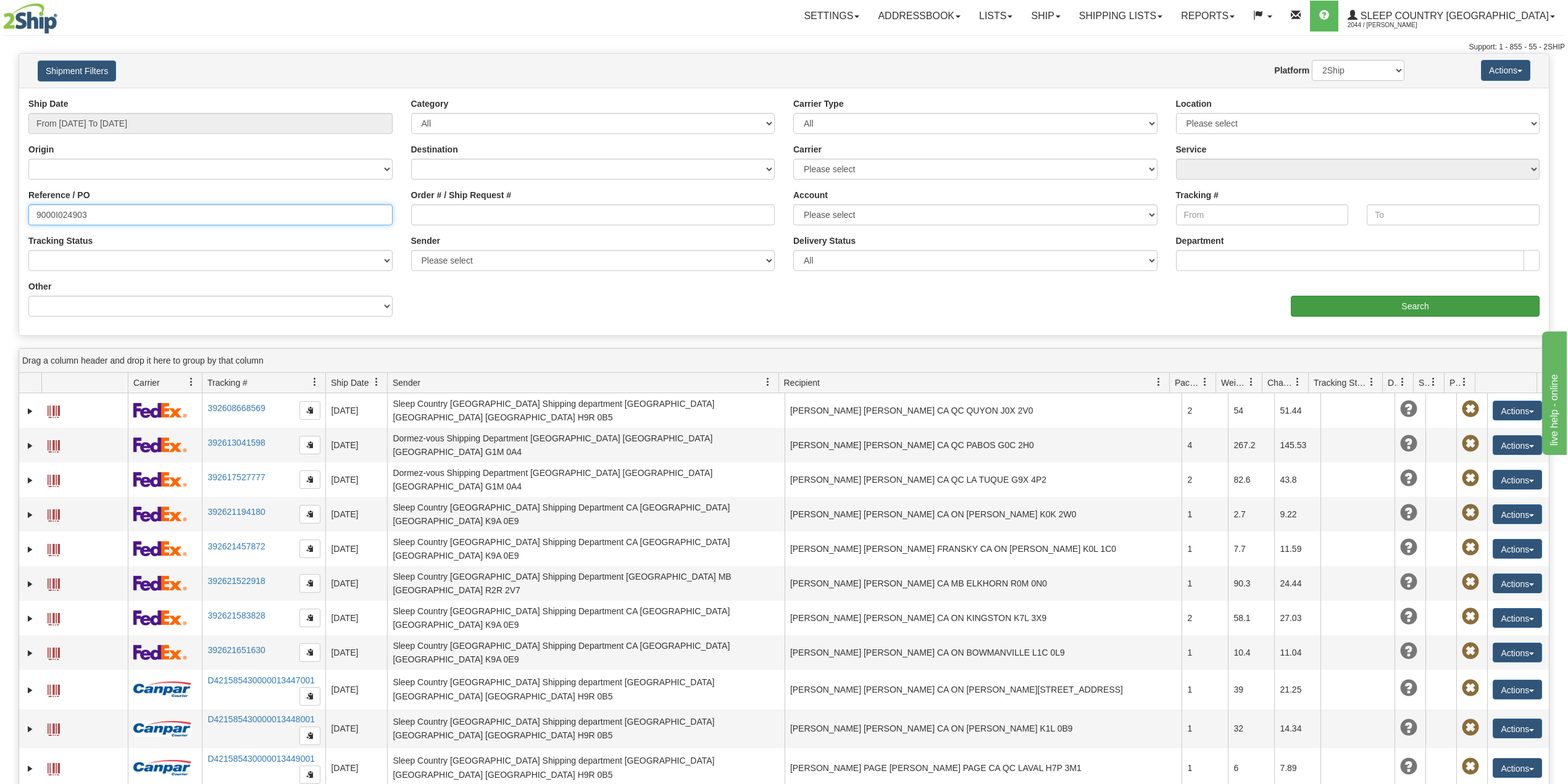
type input "9000I024903"
click at [1348, 300] on input "Search" at bounding box center [1415, 306] width 249 height 21
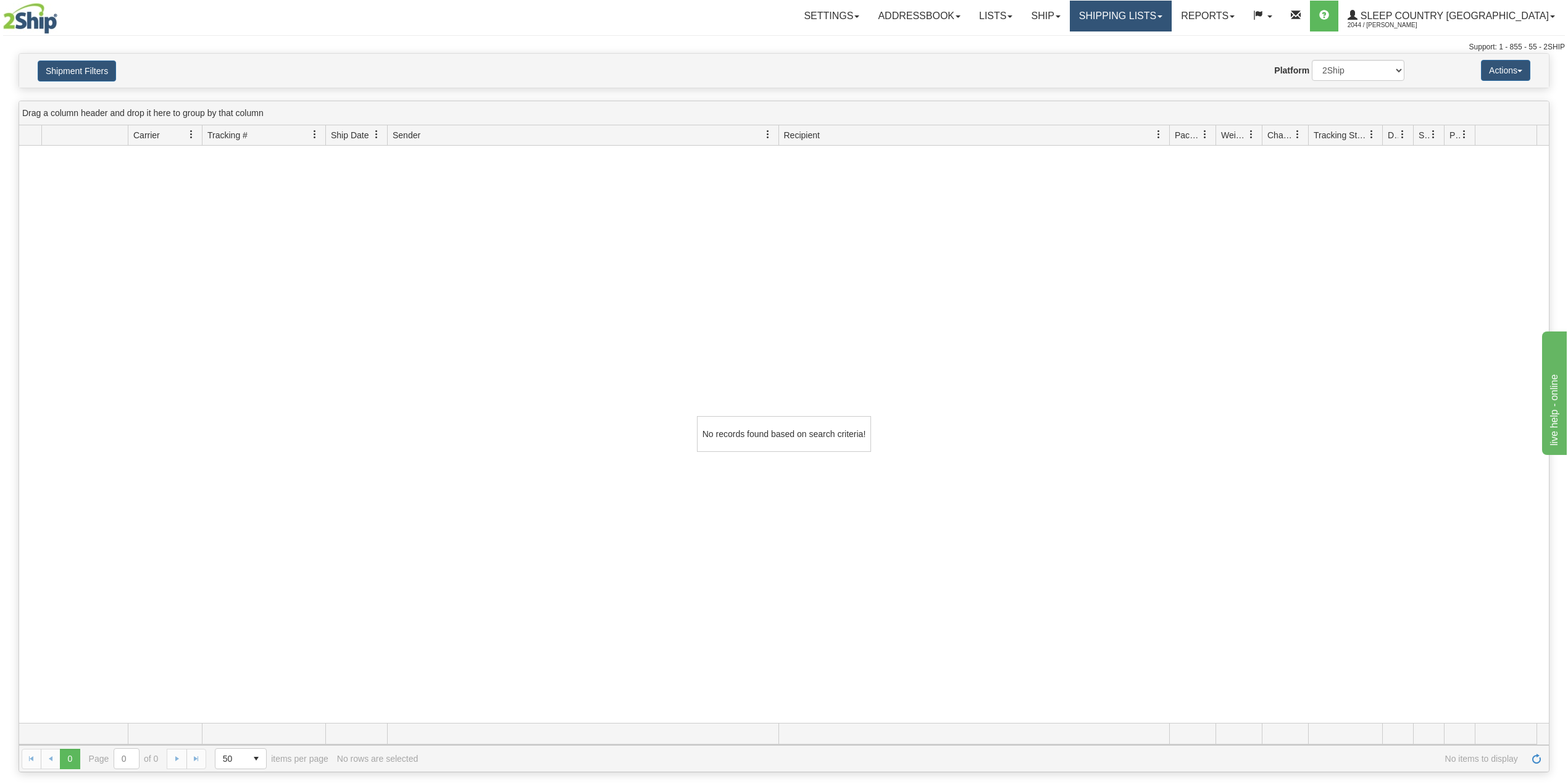
click at [1161, 10] on link "Shipping lists" at bounding box center [1122, 16] width 102 height 31
click at [1135, 40] on span "Current Shipments" at bounding box center [1099, 43] width 72 height 10
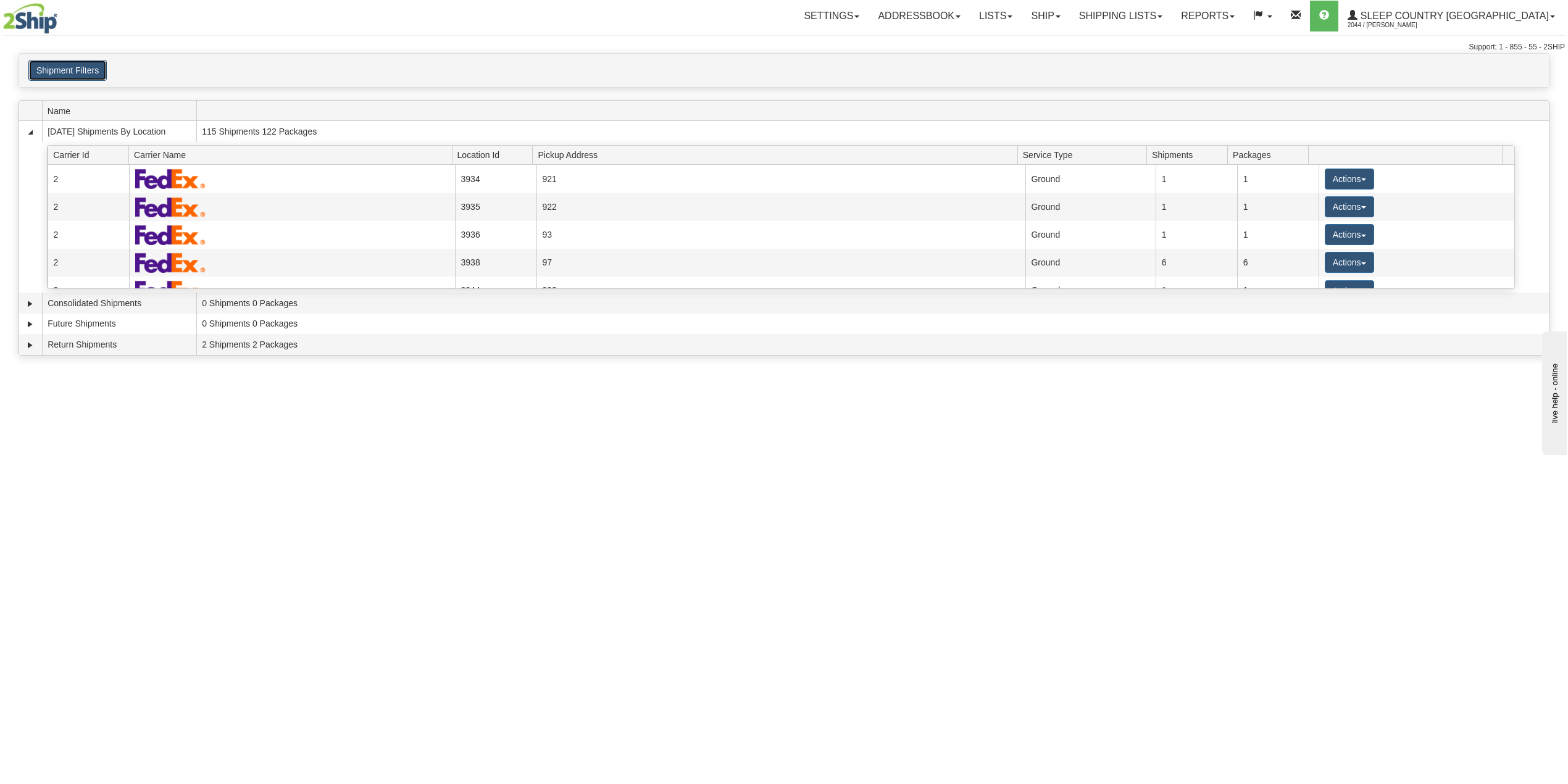
click at [95, 68] on button "Shipment Filters" at bounding box center [67, 70] width 79 height 21
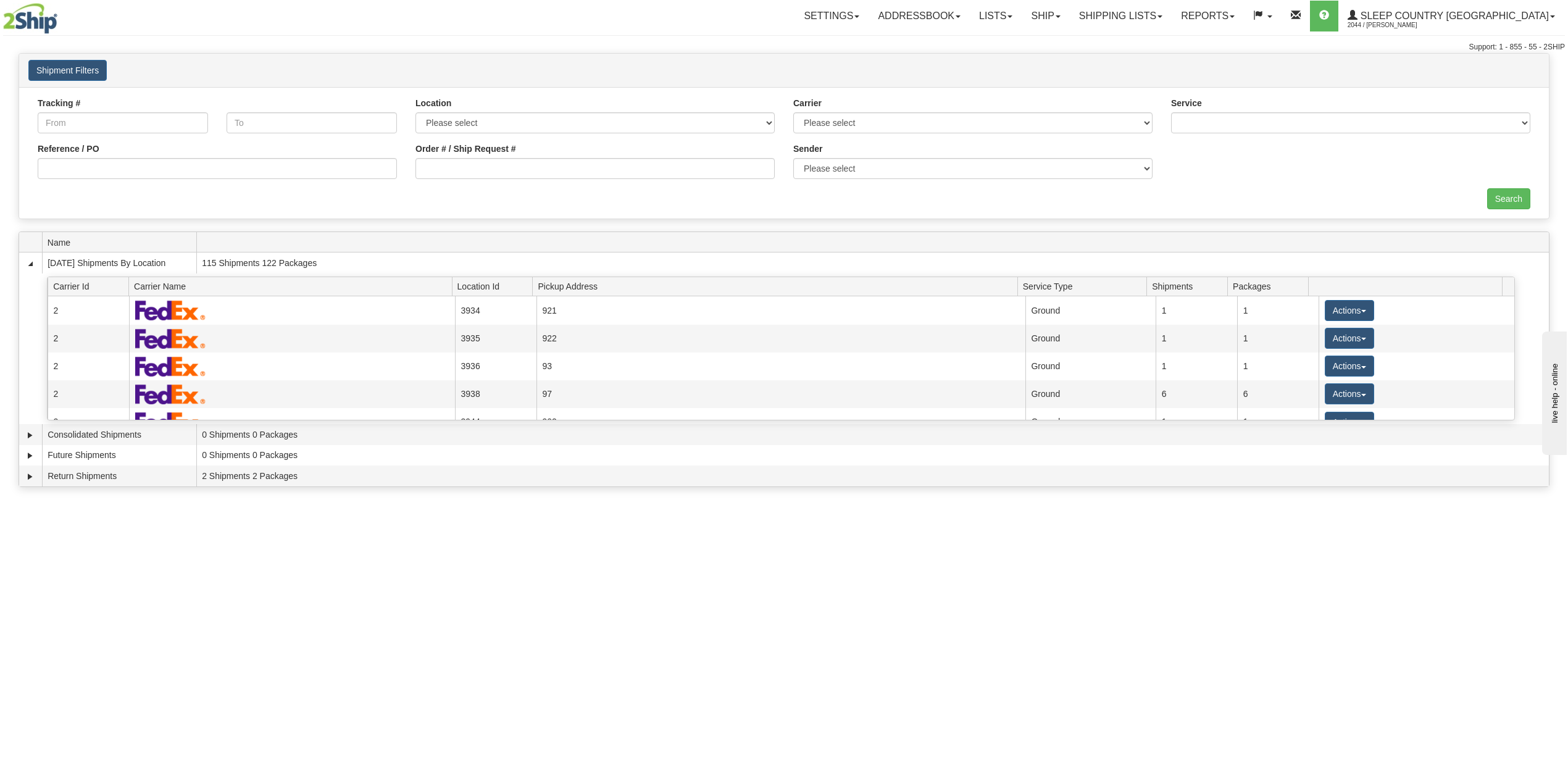
click at [99, 156] on div "Reference / PO" at bounding box center [216, 160] width 359 height 36
click at [105, 165] on input "Reference / PO" at bounding box center [216, 168] width 359 height 21
paste input "9000I024903"
type input "9000I024903"
click at [1505, 190] on input "Search" at bounding box center [1509, 198] width 43 height 21
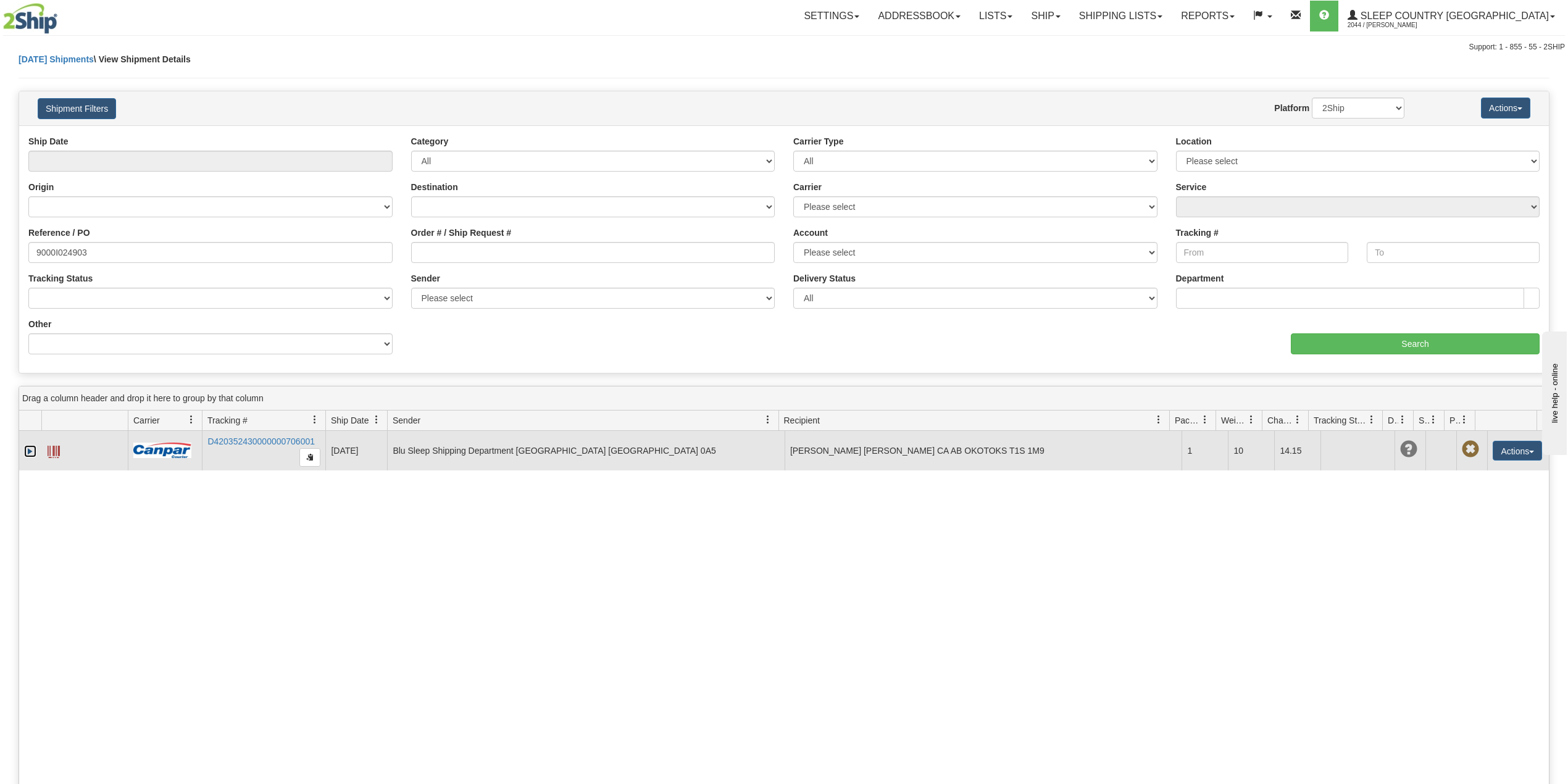
click at [30, 452] on link "Expand" at bounding box center [30, 450] width 12 height 12
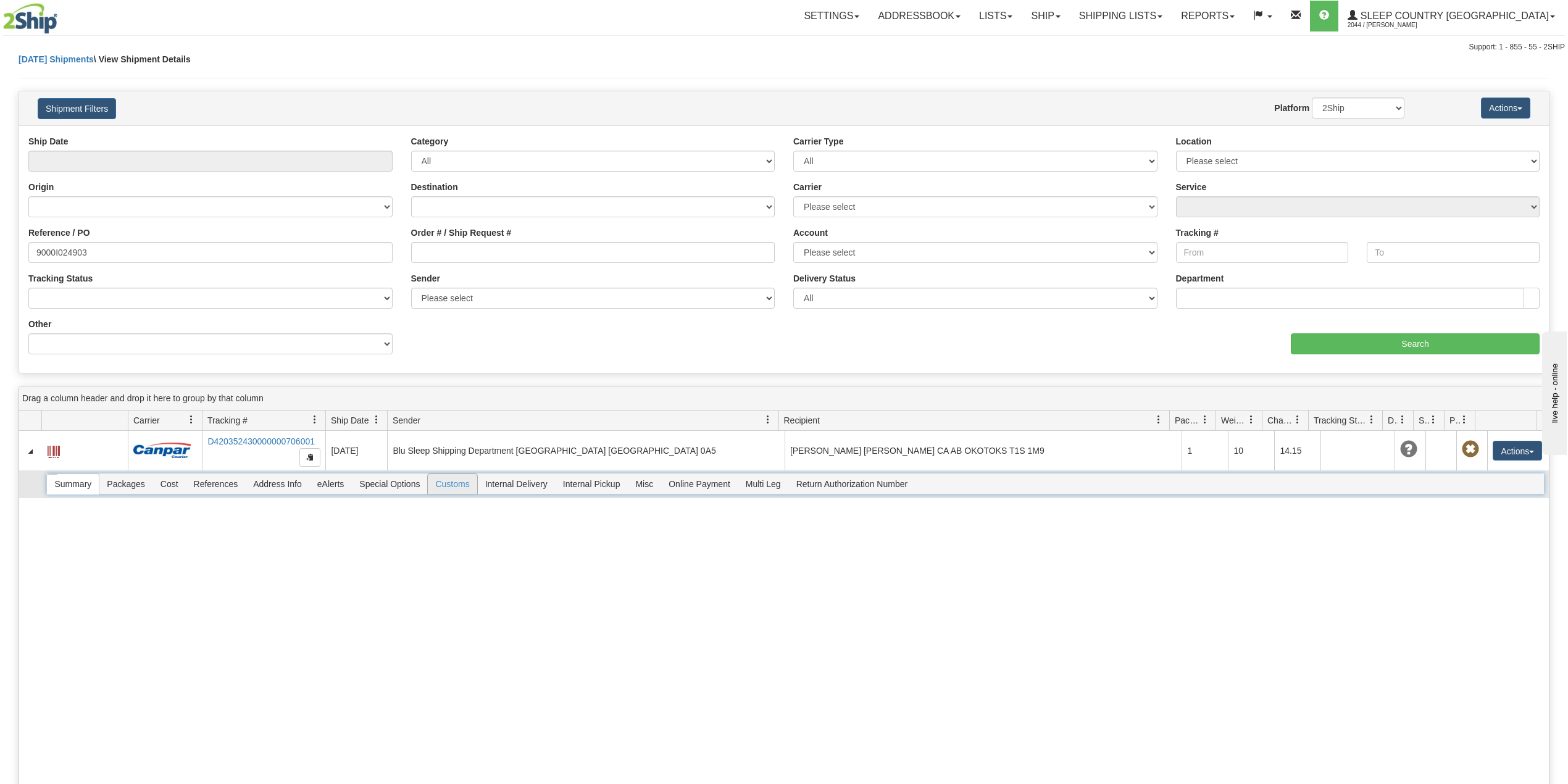
click at [441, 486] on span "Customs" at bounding box center [452, 484] width 49 height 19
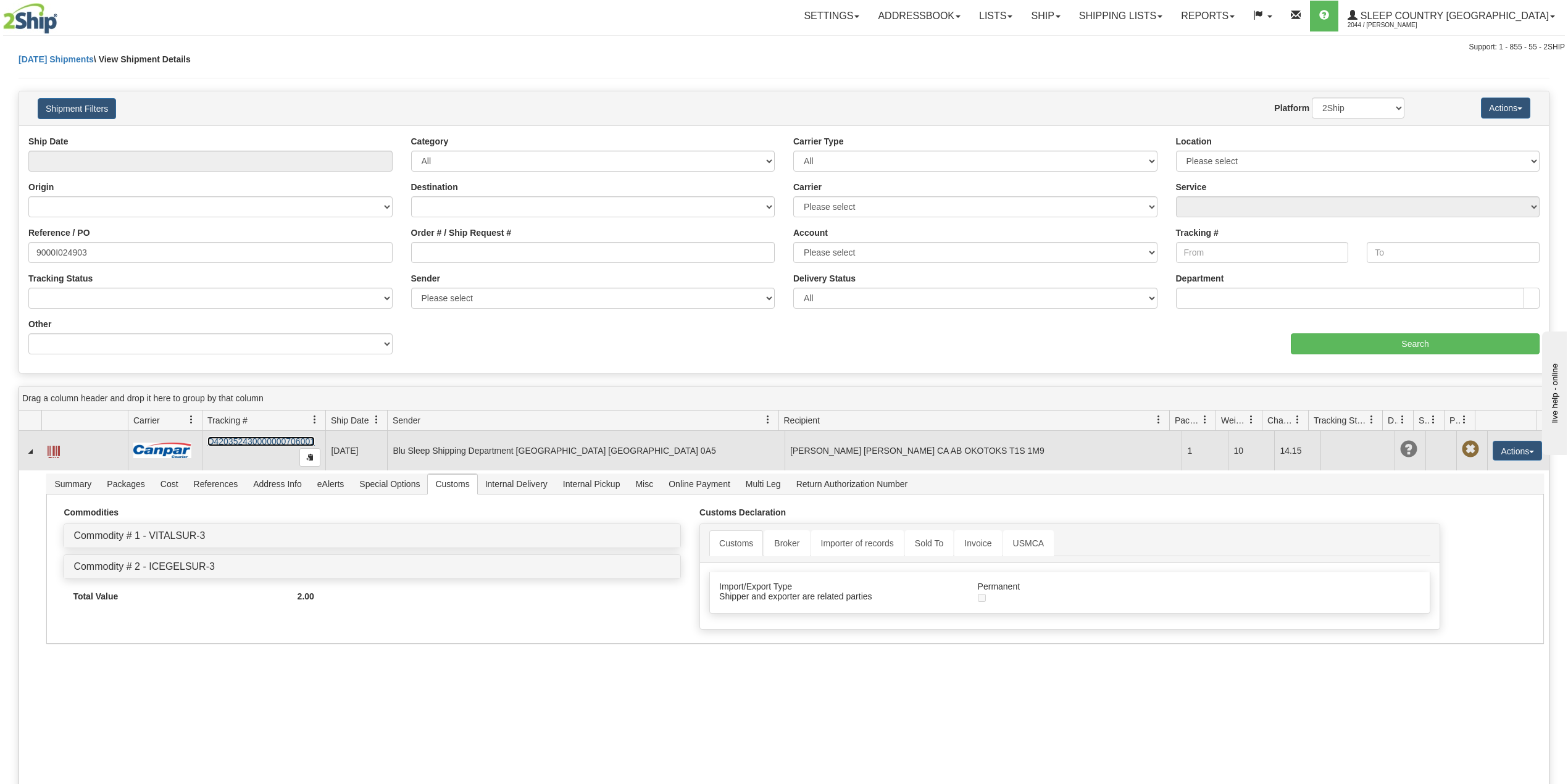
click at [250, 442] on link "D420352430000000706001" at bounding box center [261, 441] width 108 height 10
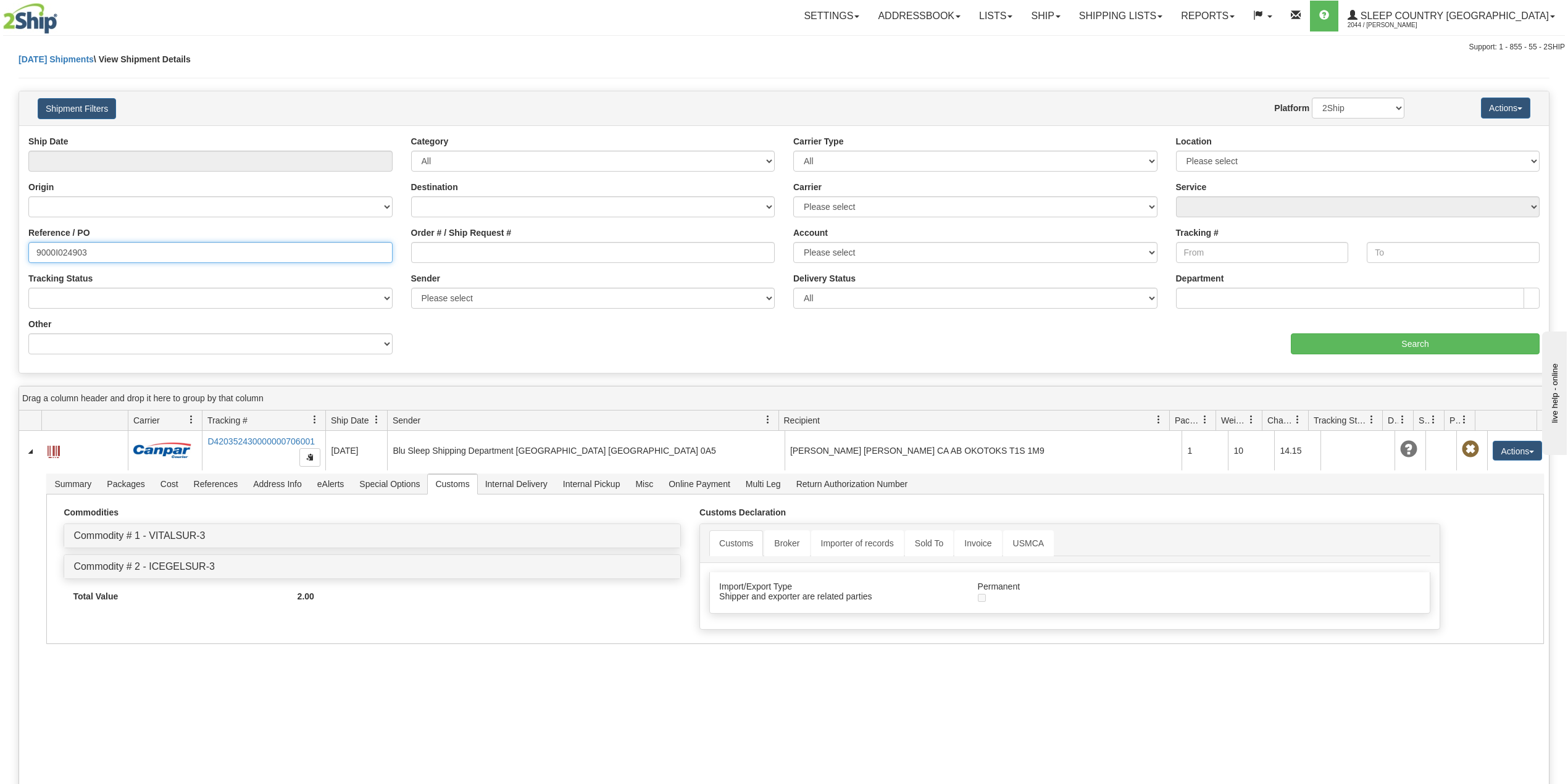
click at [75, 250] on input "9000I024903" at bounding box center [211, 253] width 365 height 21
paste input "02991"
type input "9000I002991"
click at [1371, 333] on div "aaa Search" at bounding box center [1167, 335] width 765 height 36
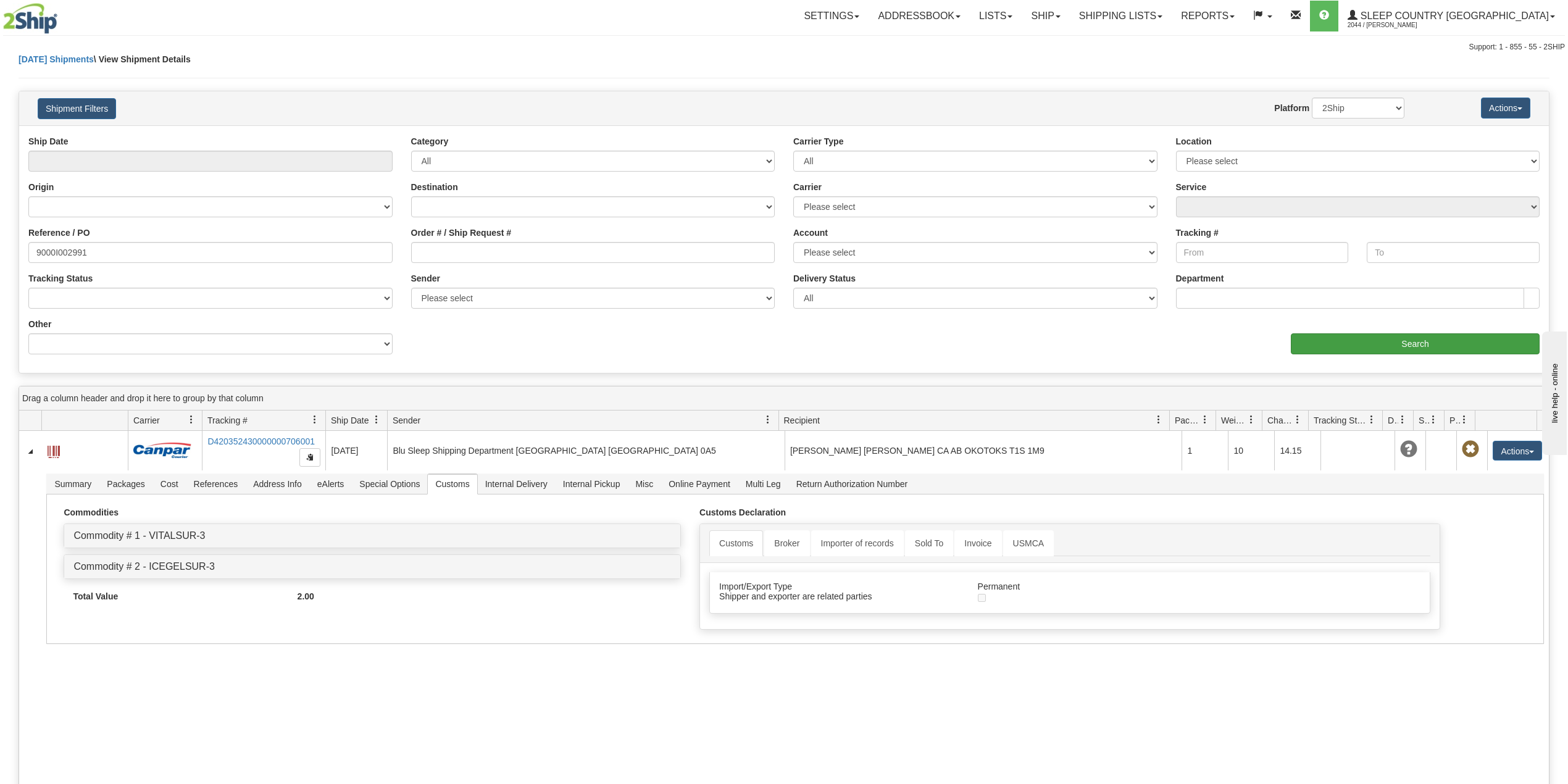
drag, startPoint x: 1336, startPoint y: 326, endPoint x: 1335, endPoint y: 346, distance: 20.0
click at [1336, 327] on div "aaa Search" at bounding box center [1167, 335] width 765 height 36
click at [1335, 346] on input "Search" at bounding box center [1415, 343] width 249 height 21
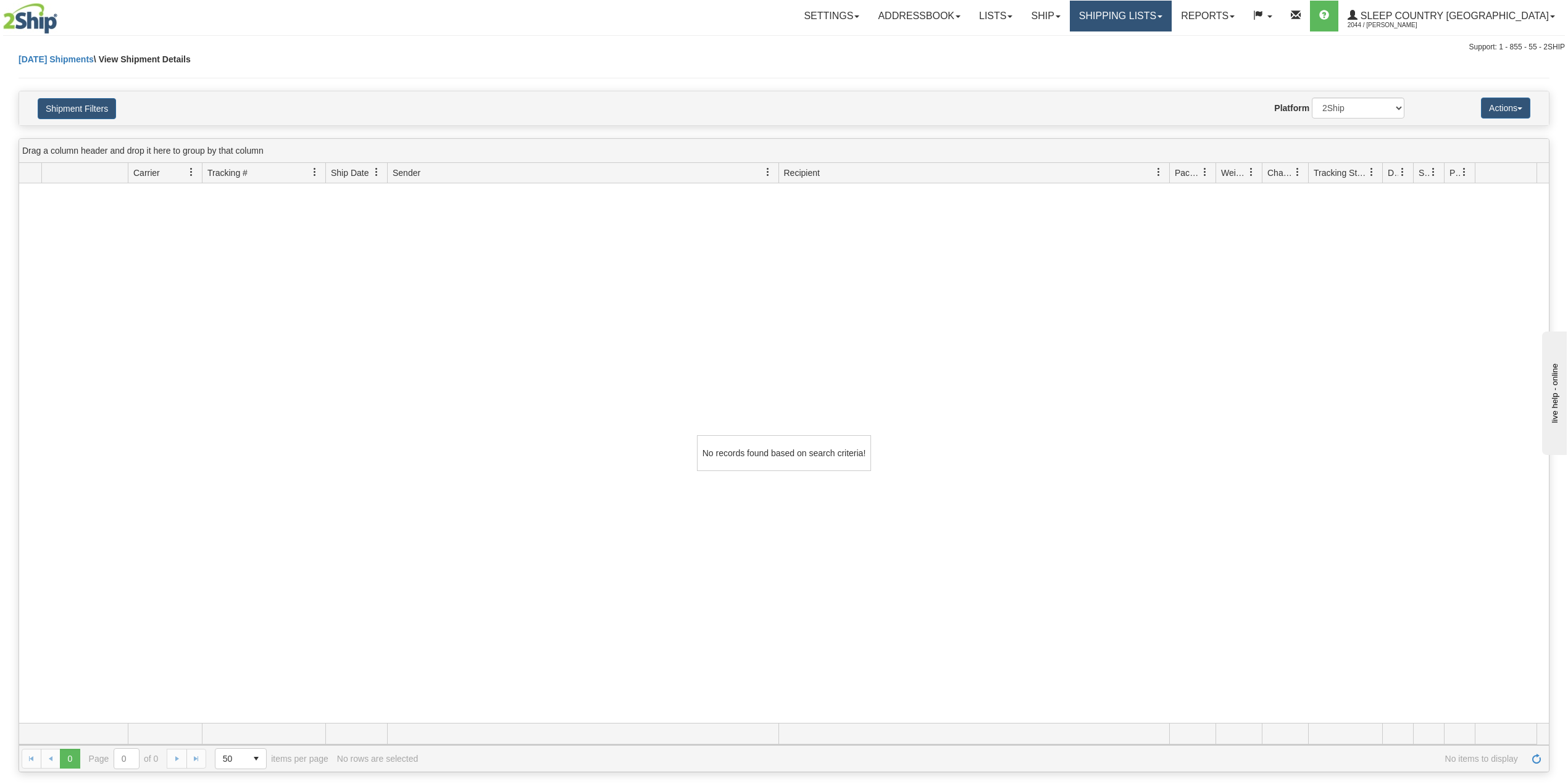
click at [1172, 12] on link "Shipping lists" at bounding box center [1122, 16] width 102 height 31
click at [1159, 62] on span "Search Shipment History" at bounding box center [1111, 59] width 96 height 10
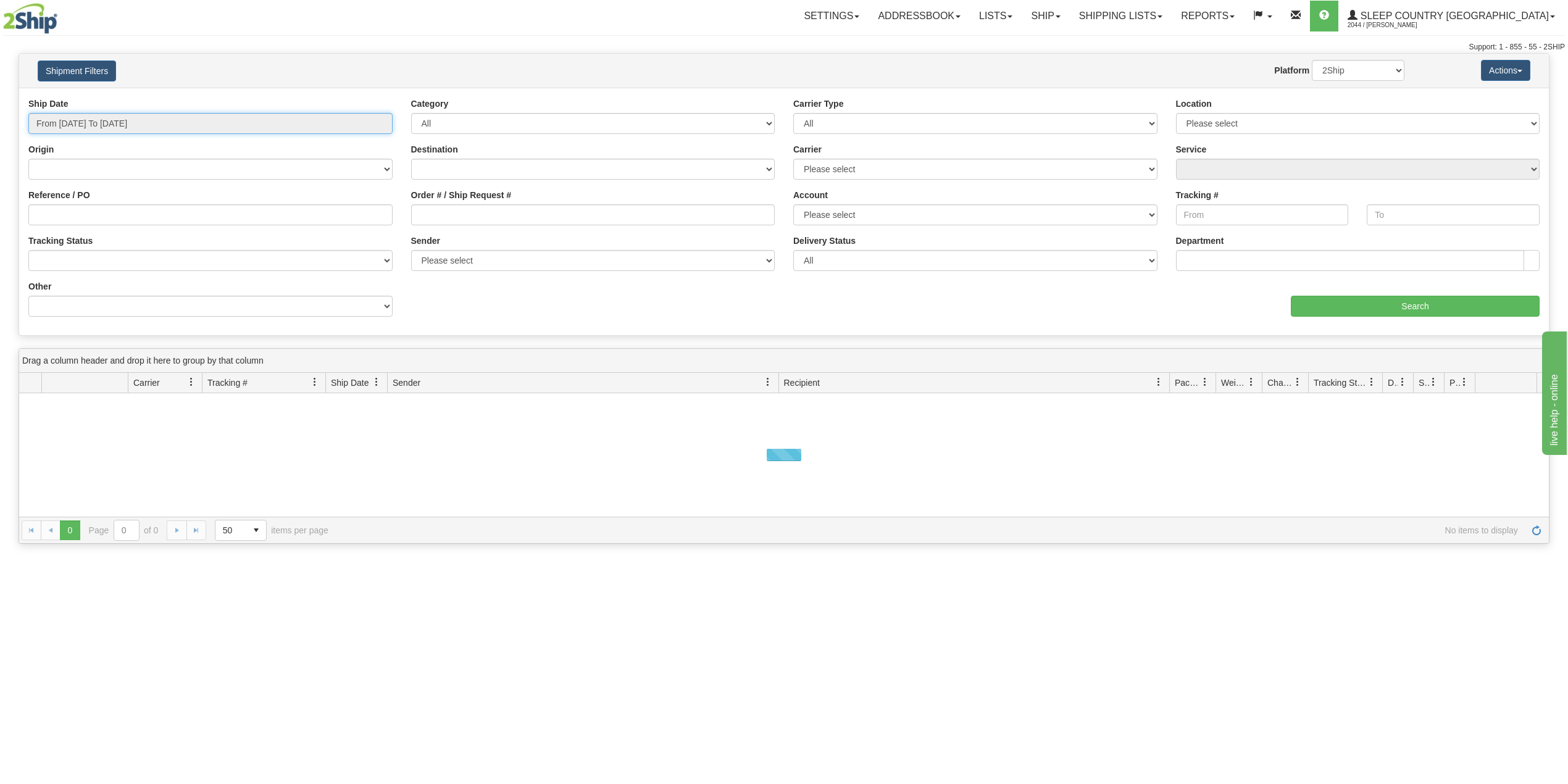
click at [109, 128] on input "From 08/27/2025 To 08/28/2025" at bounding box center [211, 123] width 365 height 21
click at [89, 205] on ul "Today Yesterday Last 7 Days Last 30 Days This Month Last Month Custom" at bounding box center [83, 213] width 99 height 144
click at [89, 213] on li "Last 30 Days" at bounding box center [83, 212] width 99 height 17
type input "From [DATE] To [DATE]"
click at [90, 213] on input "Reference / PO" at bounding box center [211, 215] width 365 height 21
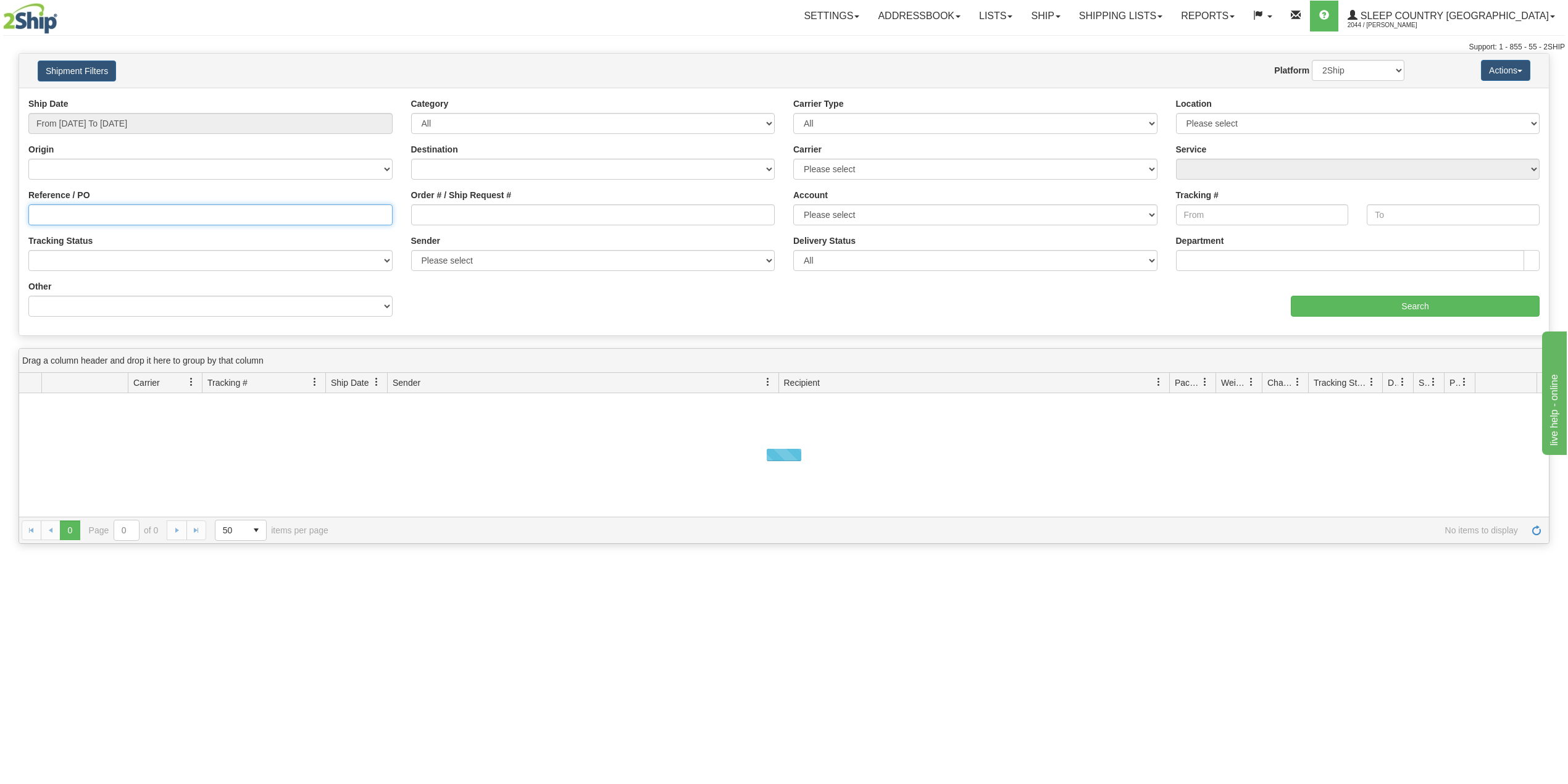
paste input "9000I002991"
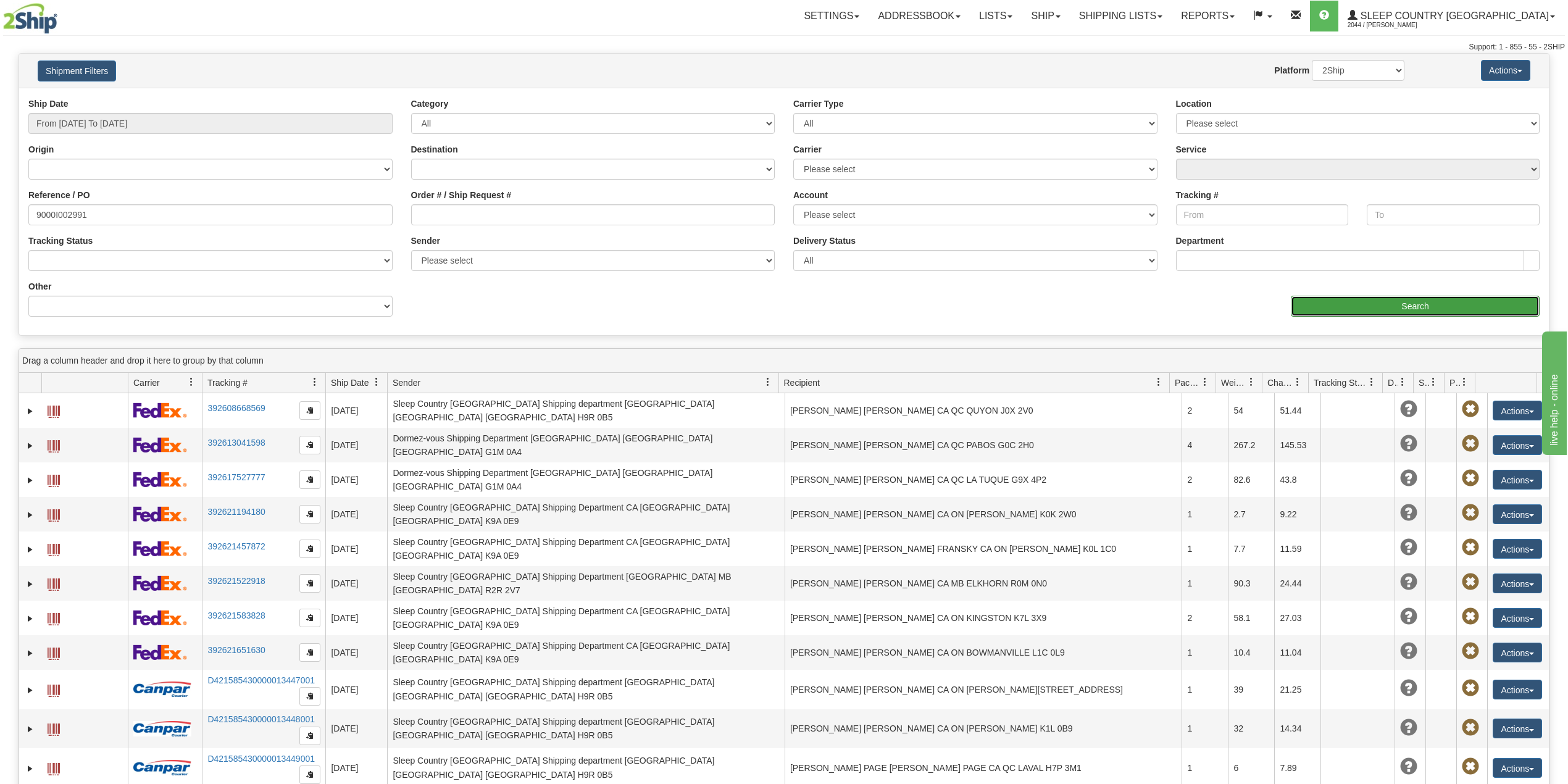
click at [1364, 302] on input "Search" at bounding box center [1415, 306] width 249 height 21
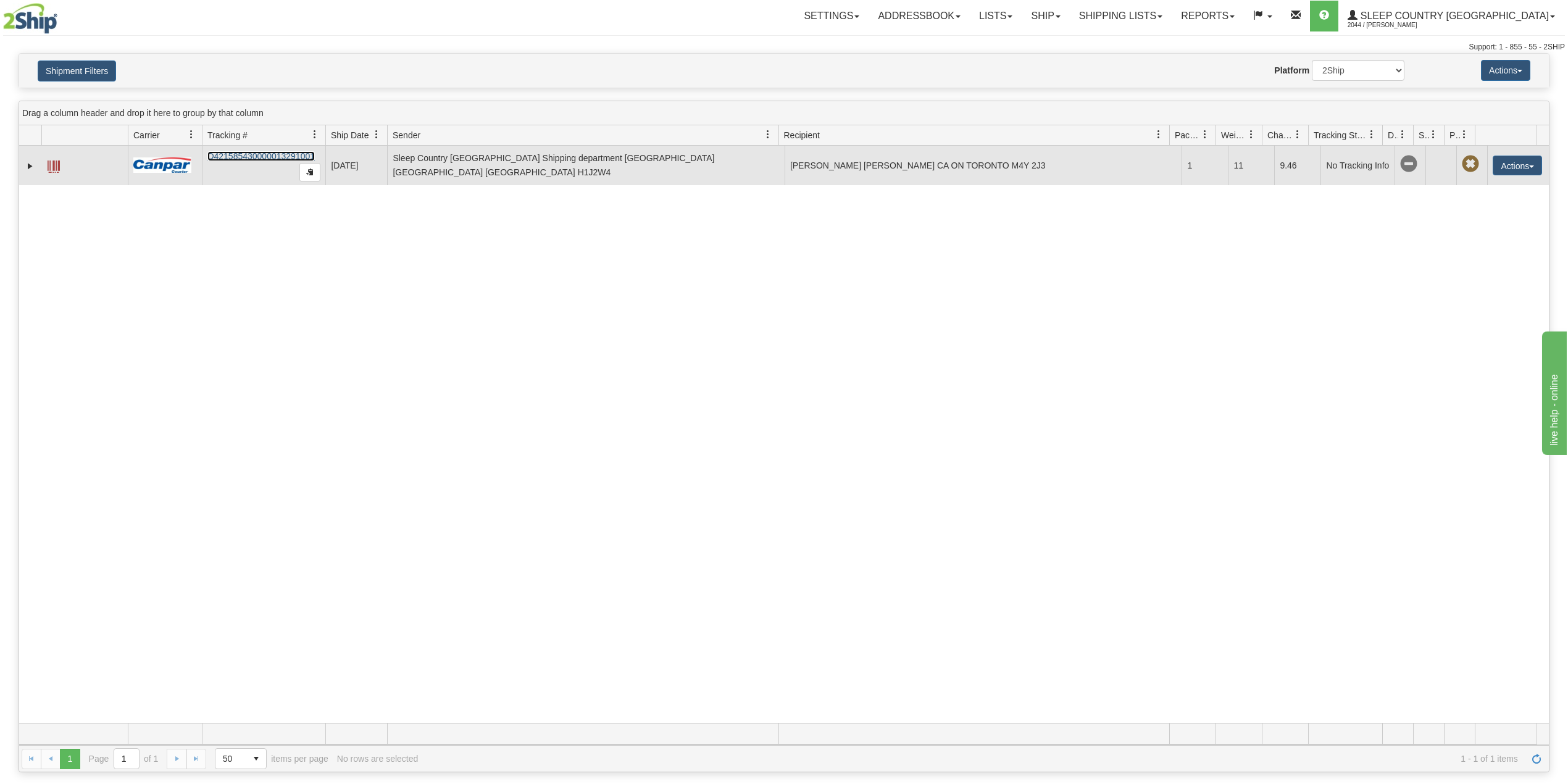
click at [246, 156] on link "D421585430000013291001" at bounding box center [261, 156] width 108 height 10
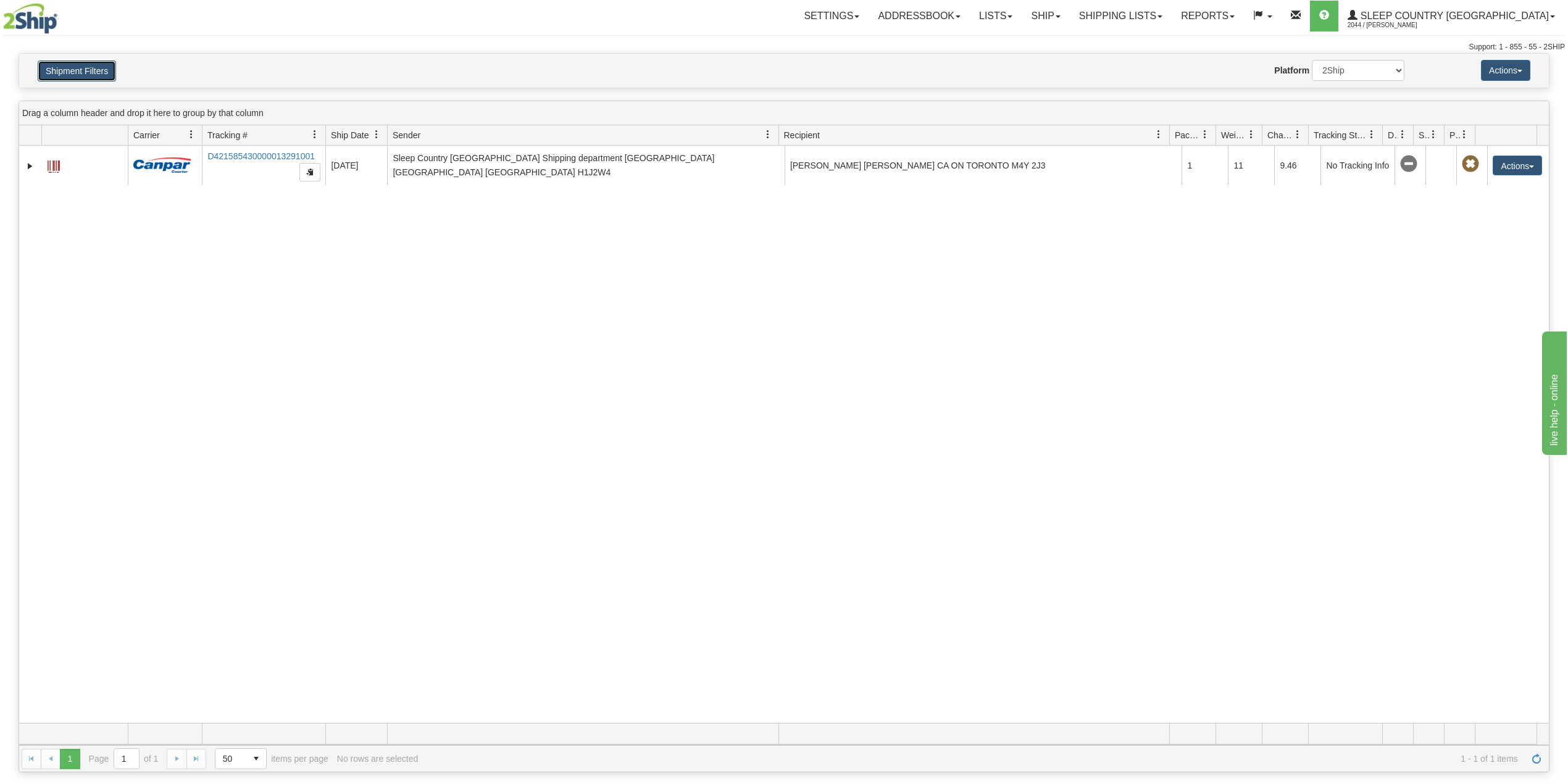
click at [78, 71] on button "Shipment Filters" at bounding box center [76, 71] width 79 height 21
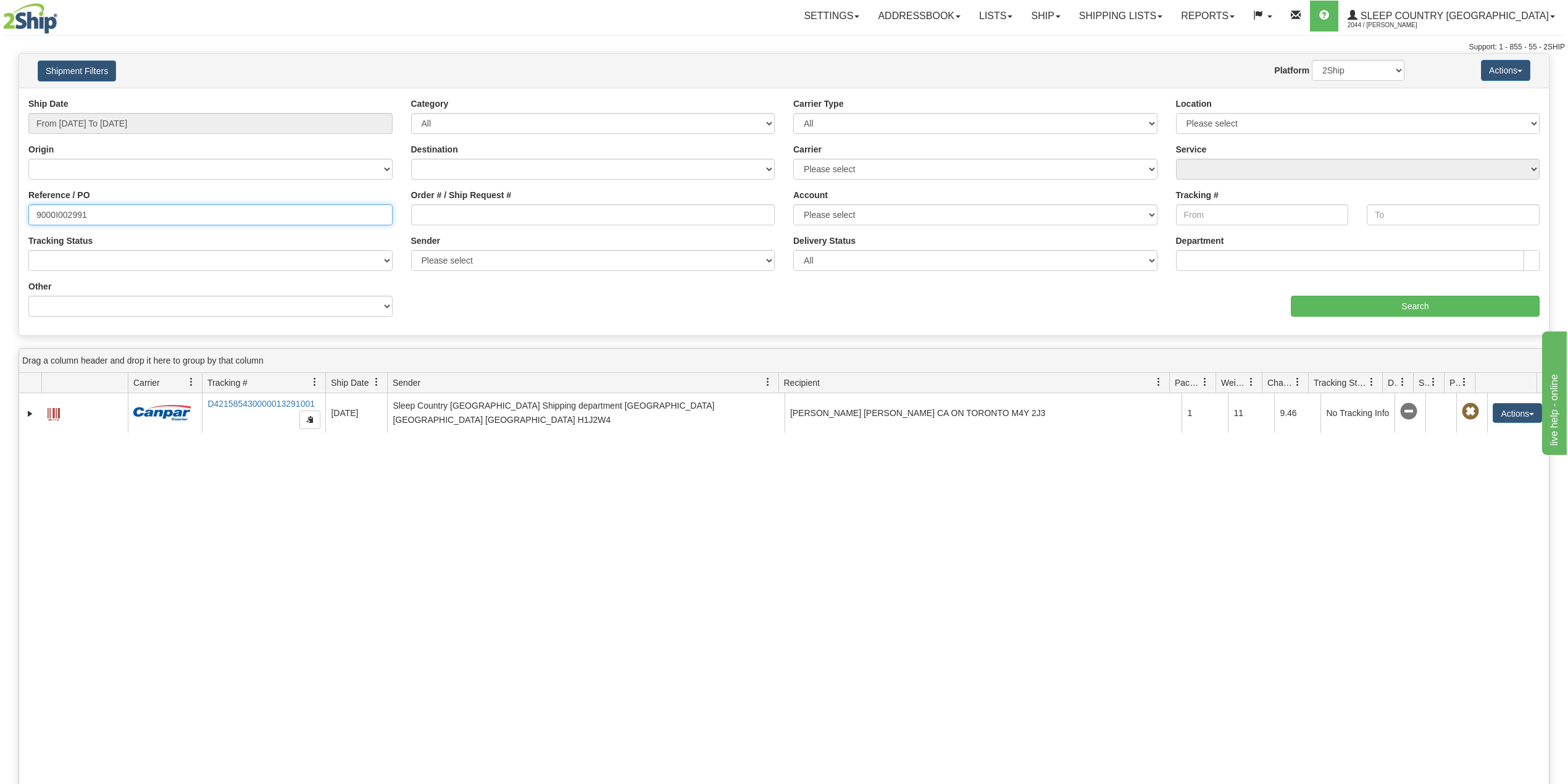
click at [56, 208] on input "9000I002991" at bounding box center [211, 215] width 365 height 21
click at [56, 207] on input "9000I002991" at bounding box center [211, 215] width 365 height 21
paste input "28127"
type input "9000I028127"
click at [1336, 300] on input "Search" at bounding box center [1415, 306] width 249 height 21
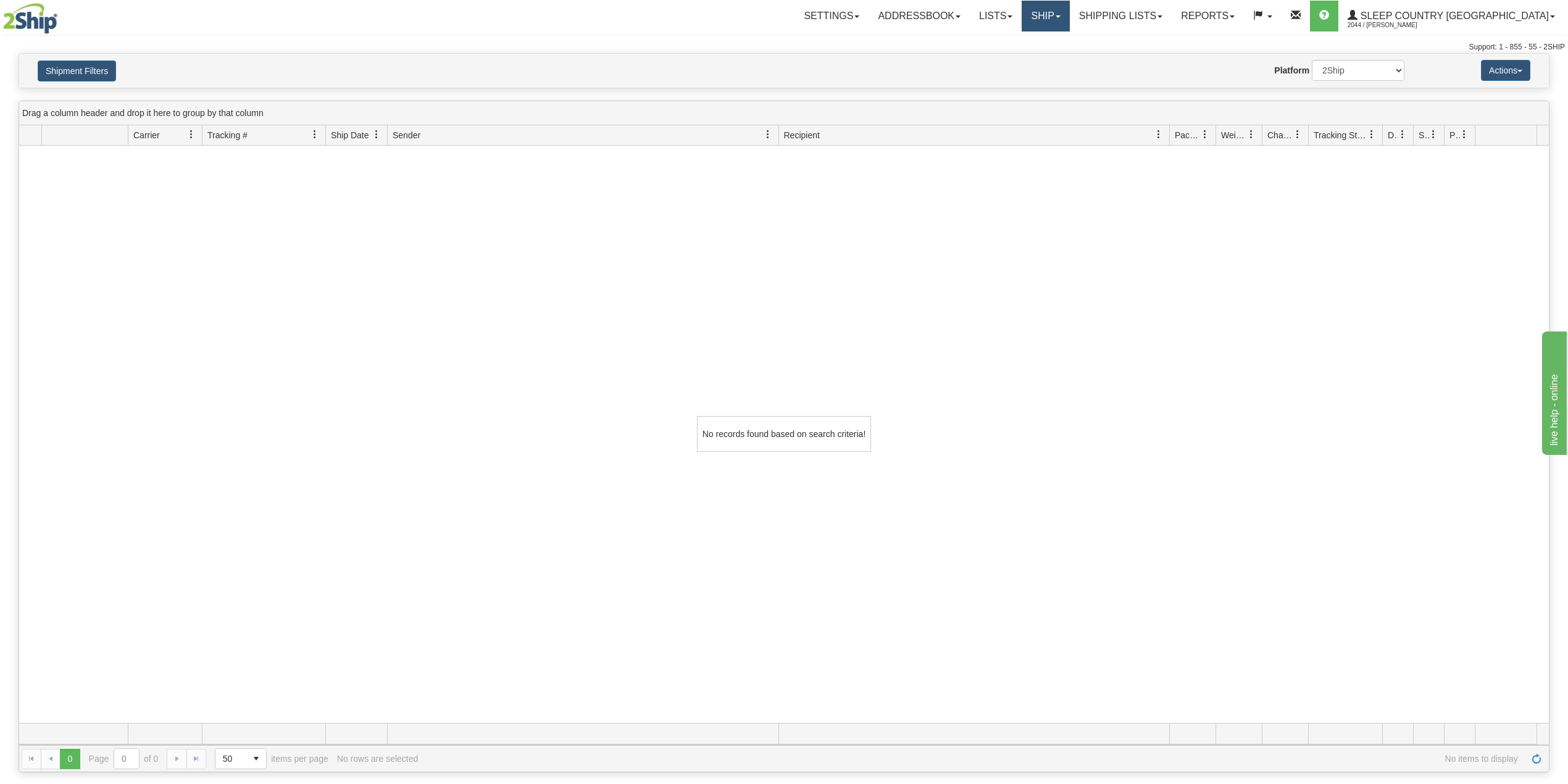
click at [1070, 12] on link "Ship" at bounding box center [1045, 16] width 48 height 31
click at [1070, 64] on link "OnHold / Order Queue" at bounding box center [1014, 59] width 112 height 16
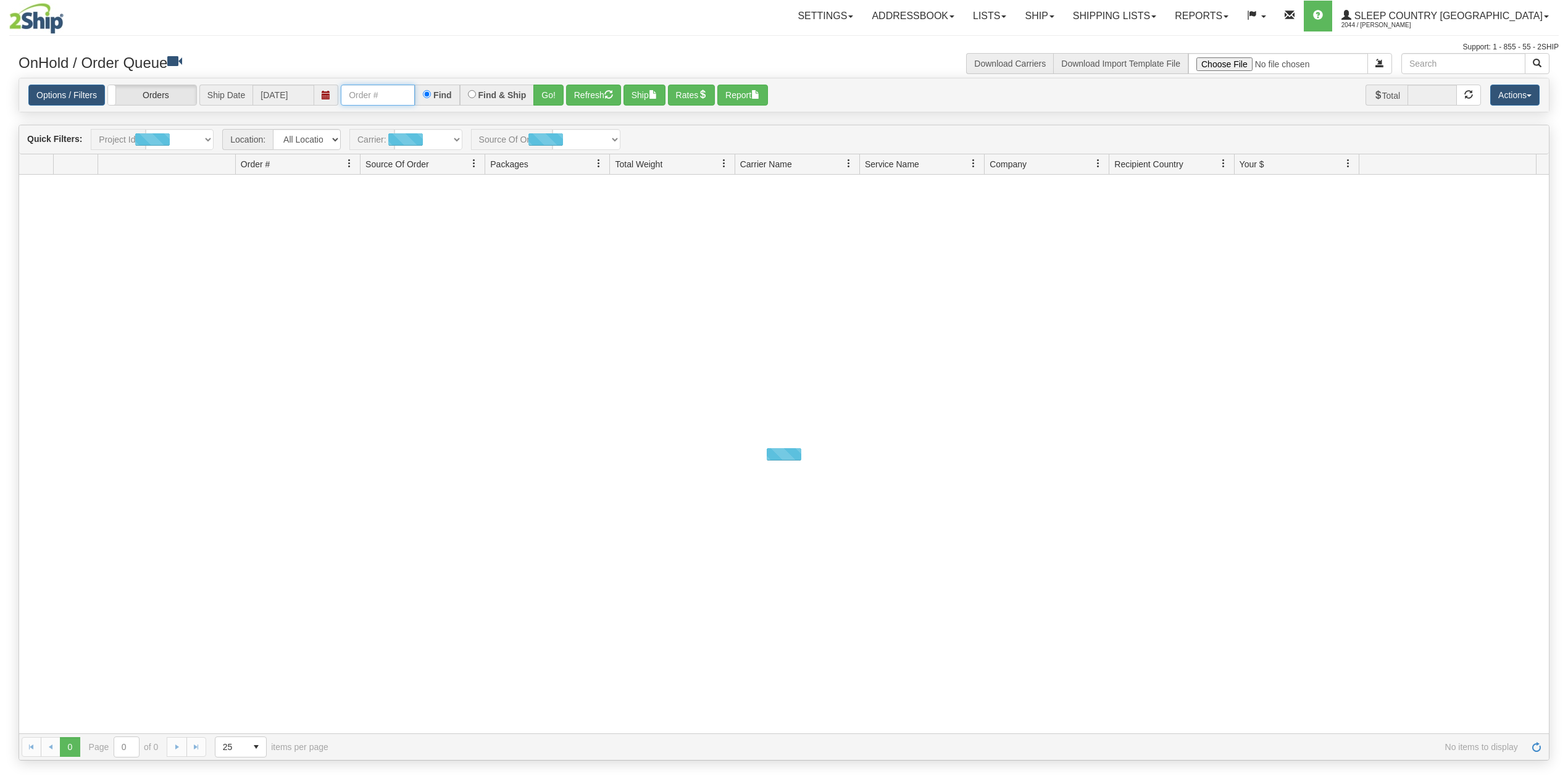
click at [403, 102] on input "text" at bounding box center [378, 95] width 74 height 21
paste input "9000I028127"
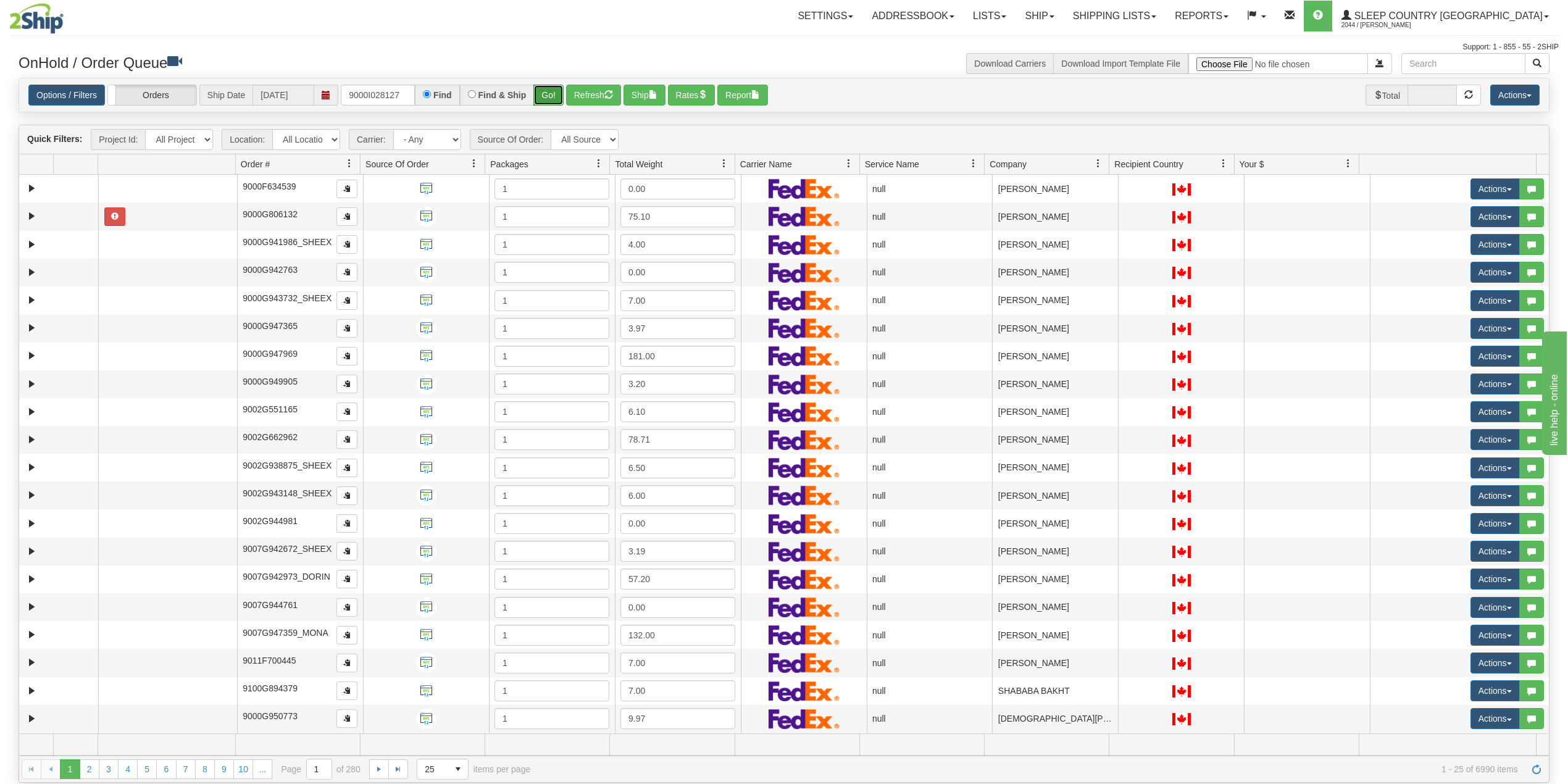
click at [553, 92] on button "Go!" at bounding box center [548, 95] width 30 height 21
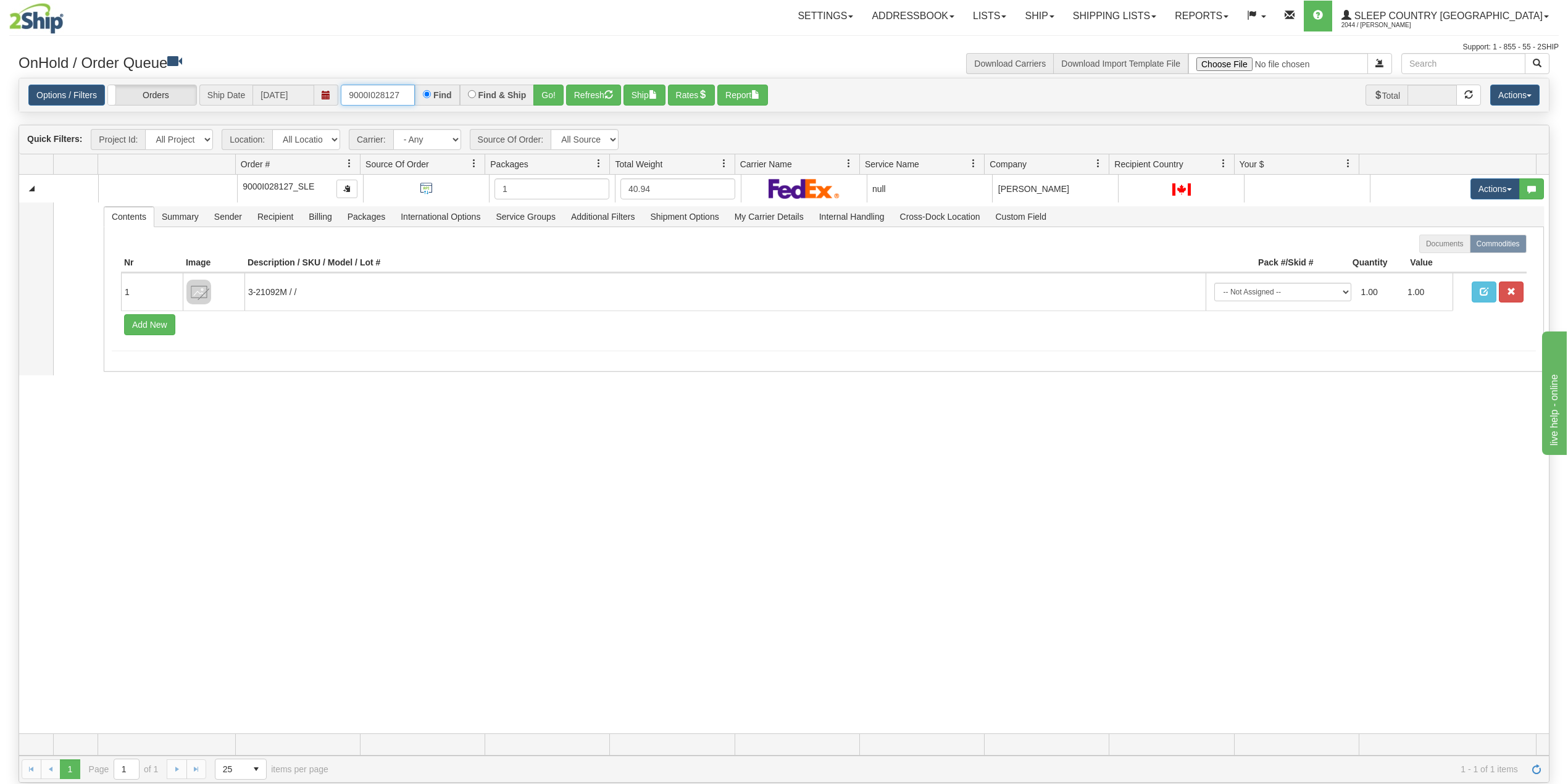
click at [378, 95] on input "9000I028127" at bounding box center [378, 95] width 74 height 21
paste input "00704"
type input "9000I000704"
click at [549, 95] on button "Go!" at bounding box center [548, 95] width 30 height 21
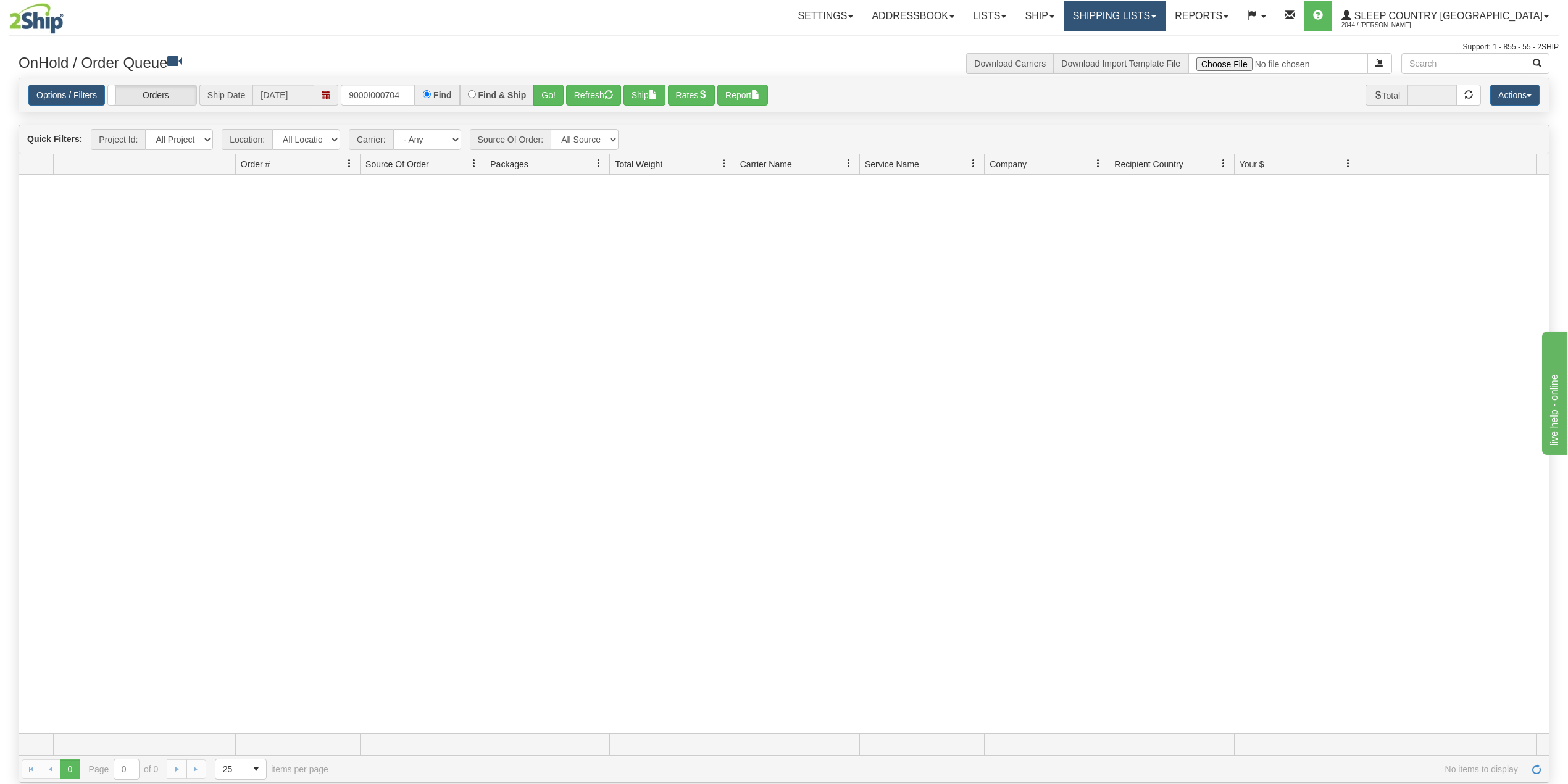
drag, startPoint x: 1188, startPoint y: 13, endPoint x: 1181, endPoint y: 40, distance: 27.9
click at [1166, 12] on link "Shipping lists" at bounding box center [1115, 16] width 102 height 31
click at [1153, 62] on span "Search Shipment History" at bounding box center [1105, 59] width 96 height 10
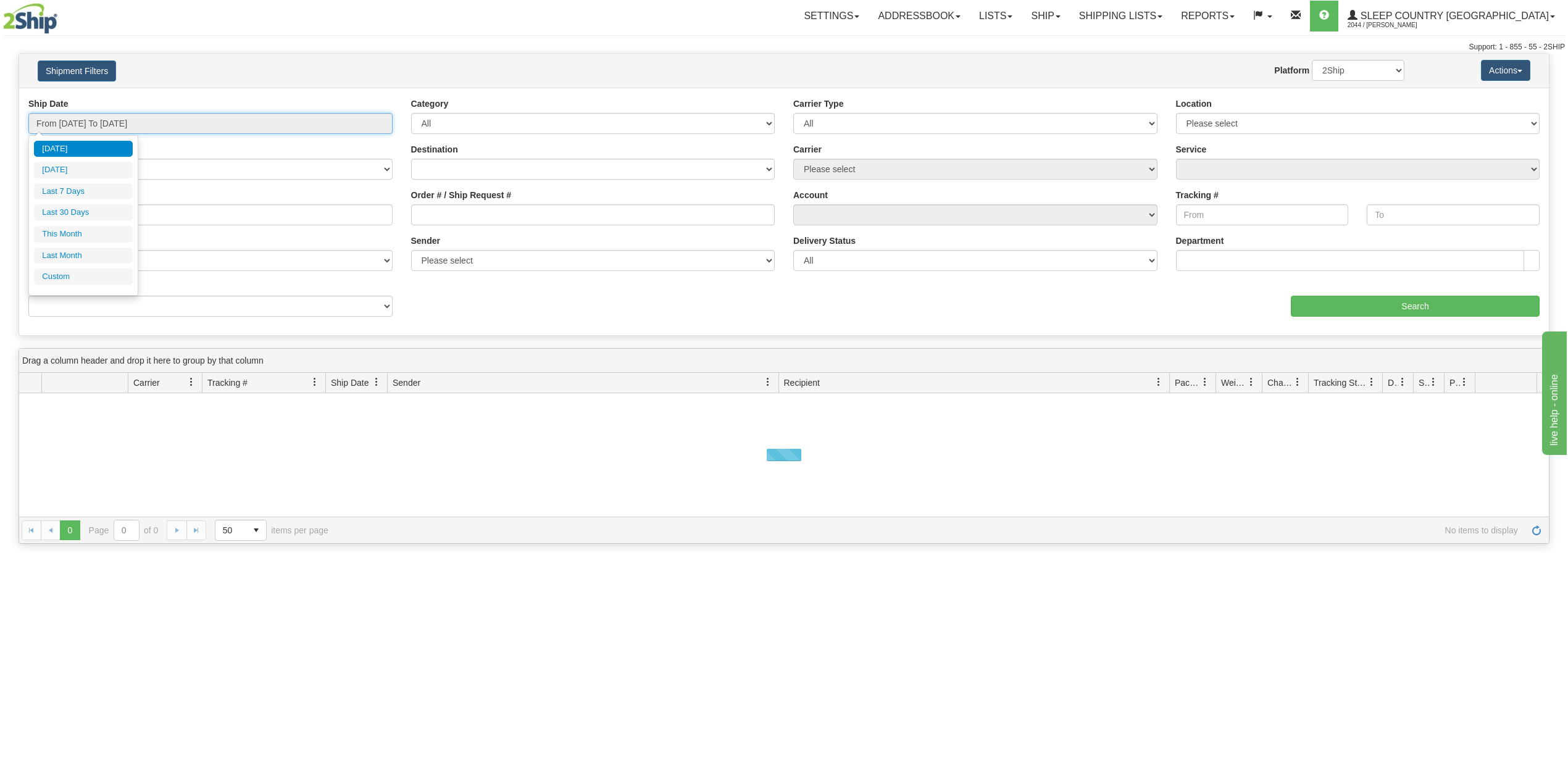
click at [89, 120] on input "From [DATE] To [DATE]" at bounding box center [211, 123] width 365 height 21
click at [64, 212] on li "Last 30 Days" at bounding box center [83, 212] width 99 height 17
type input "From [DATE] To [DATE]"
click at [64, 212] on input "Reference / PO" at bounding box center [211, 215] width 365 height 21
paste input "9000I000704"
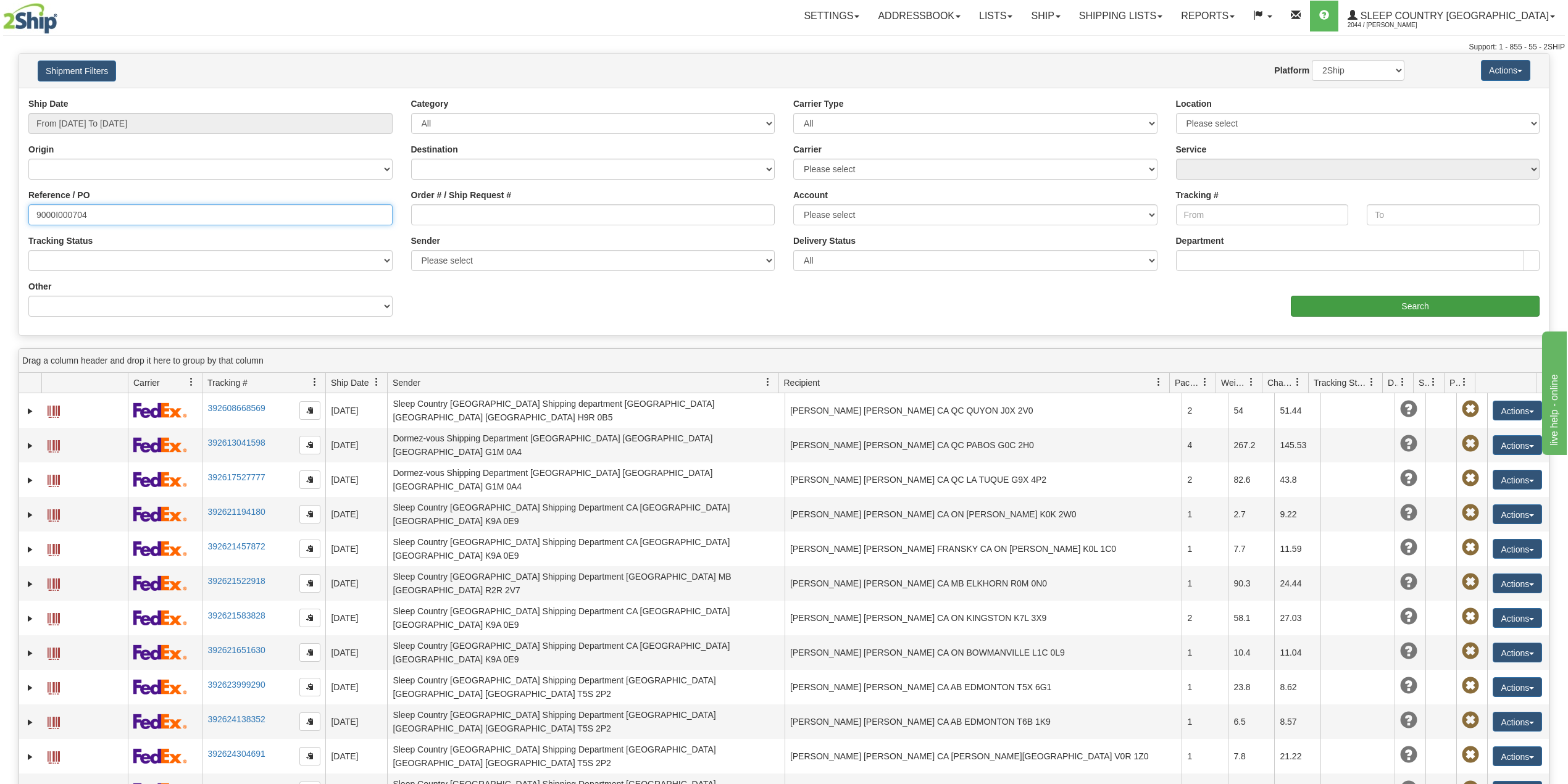
type input "9000I000704"
click at [1366, 300] on input "Search" at bounding box center [1415, 306] width 249 height 21
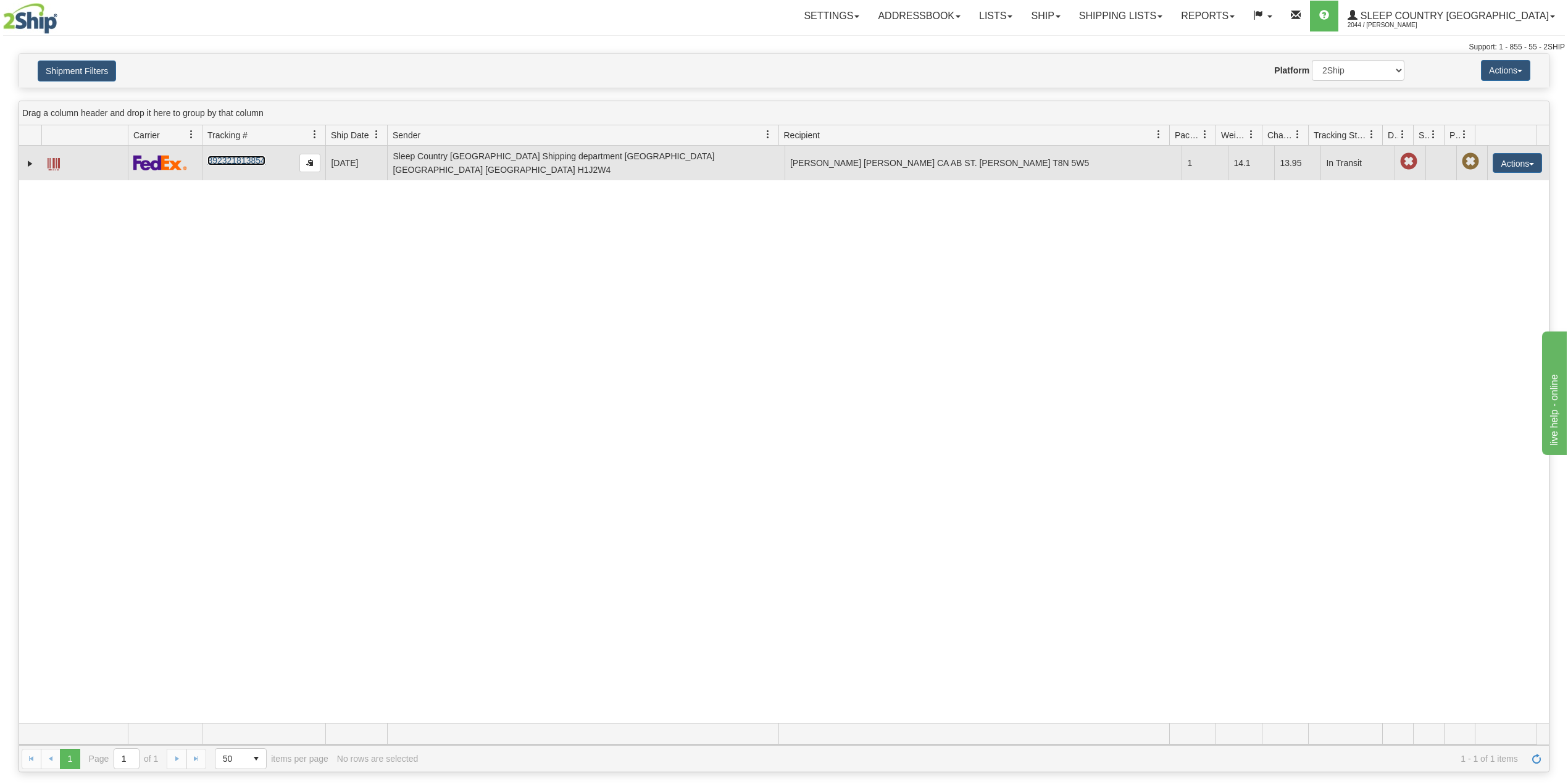
click at [235, 156] on link "392321813854" at bounding box center [236, 160] width 58 height 10
